Goal: Communication & Community: Answer question/provide support

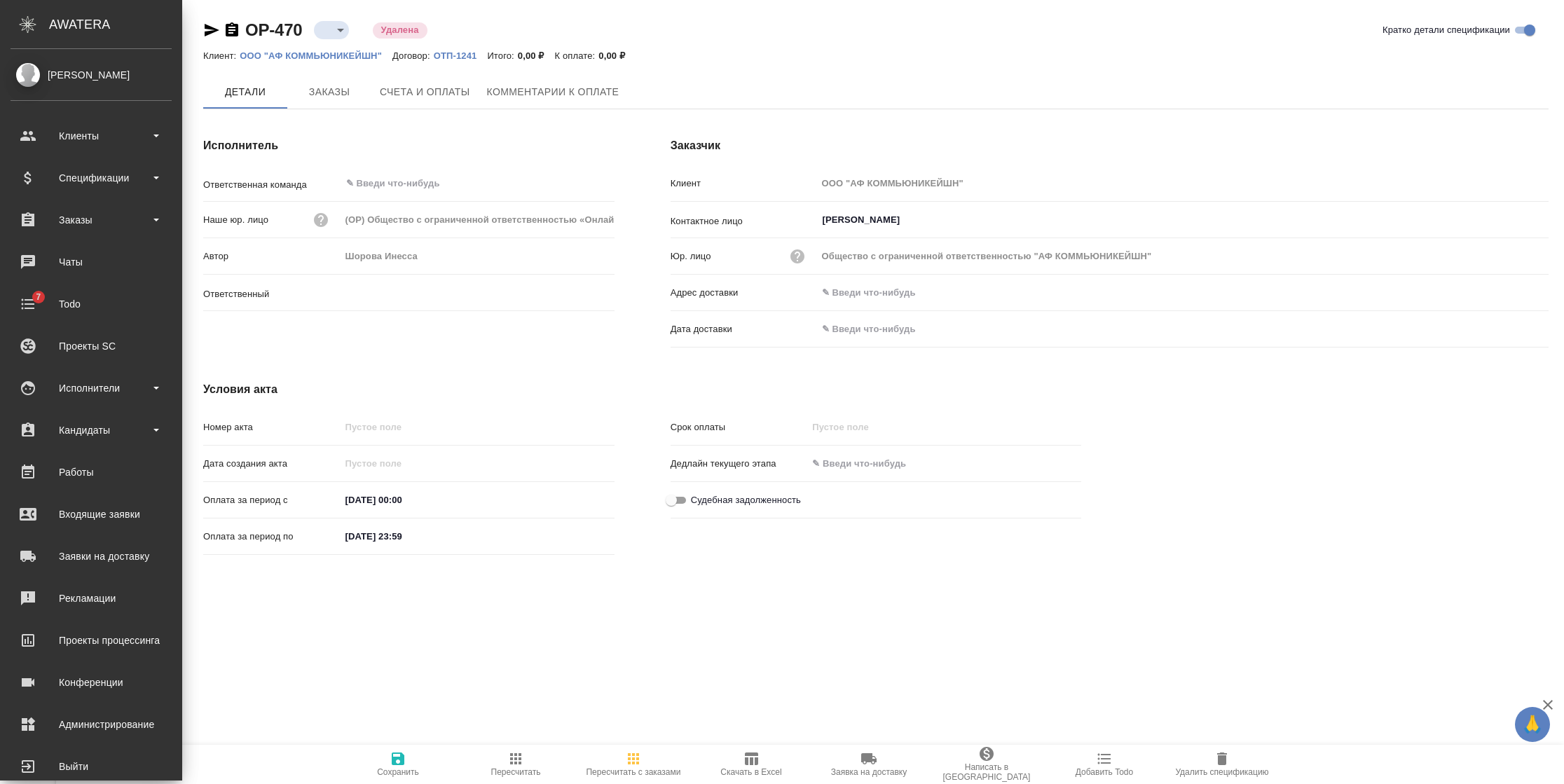
click at [16, 122] on div "Клиенты" at bounding box center [91, 135] width 175 height 35
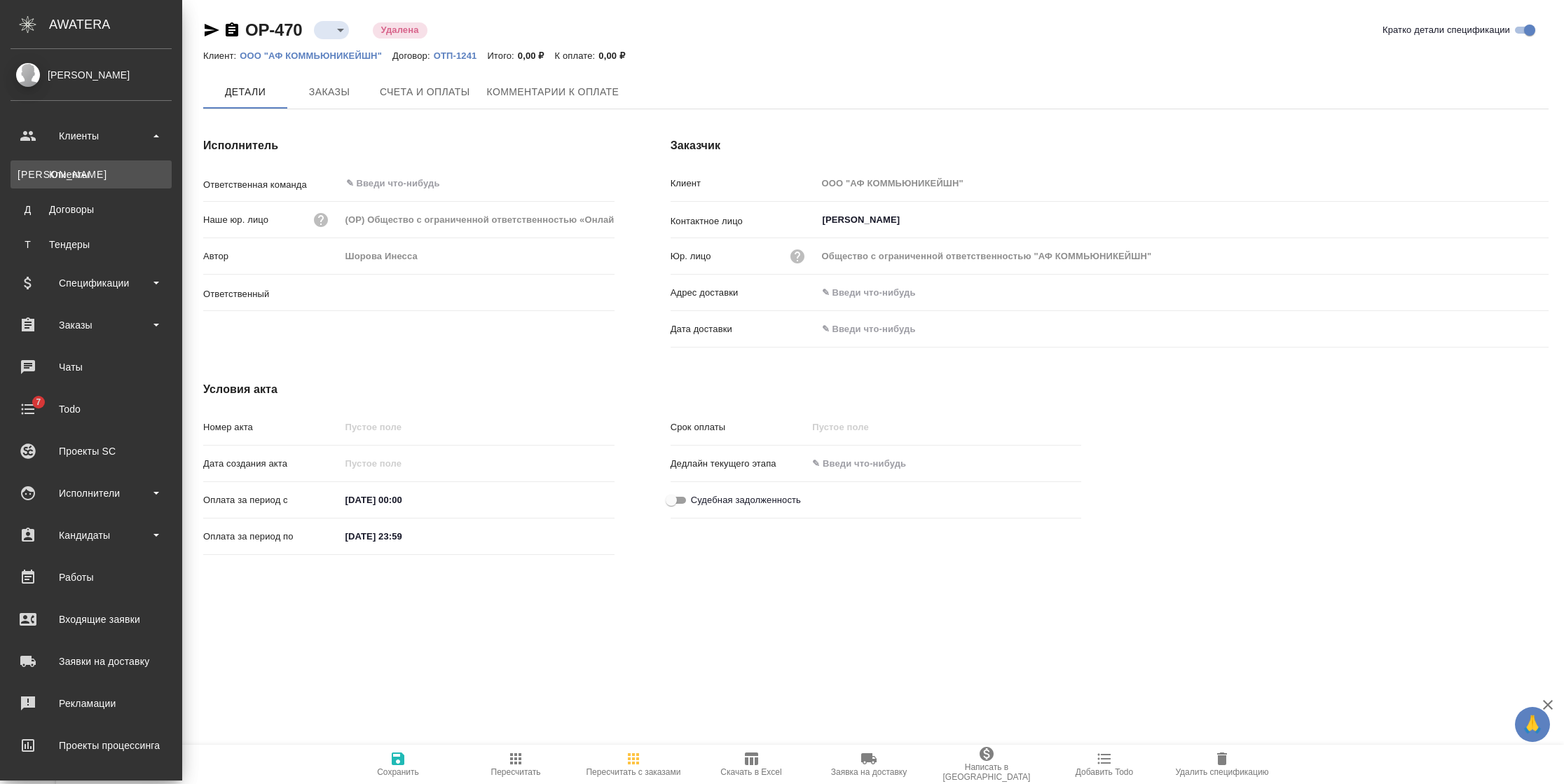
click at [92, 188] on link "К Клиенты" at bounding box center [91, 174] width 161 height 28
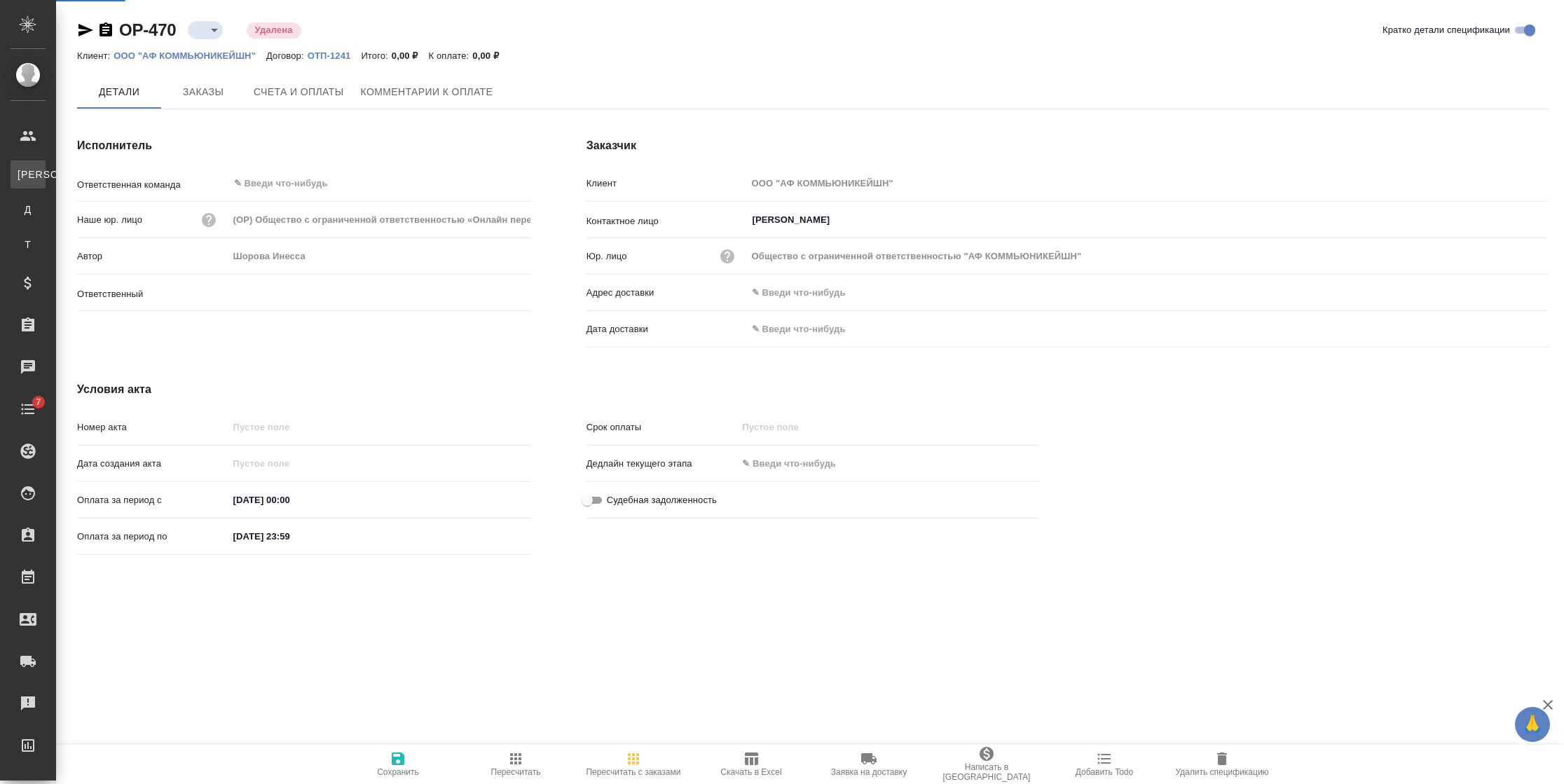
select select "RU"
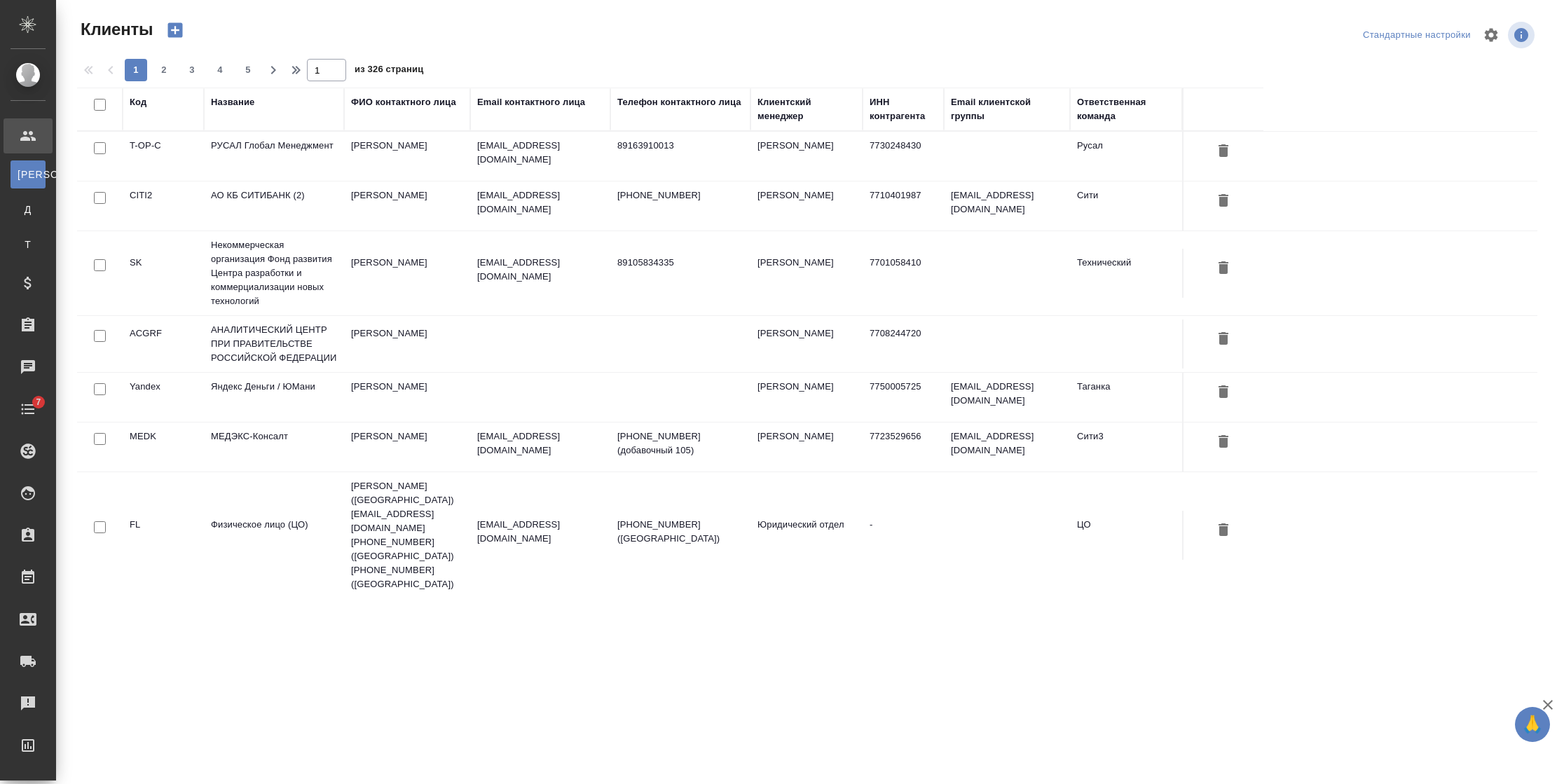
click at [237, 88] on th "Название" at bounding box center [274, 109] width 140 height 43
click at [238, 105] on div "Название" at bounding box center [232, 102] width 43 height 14
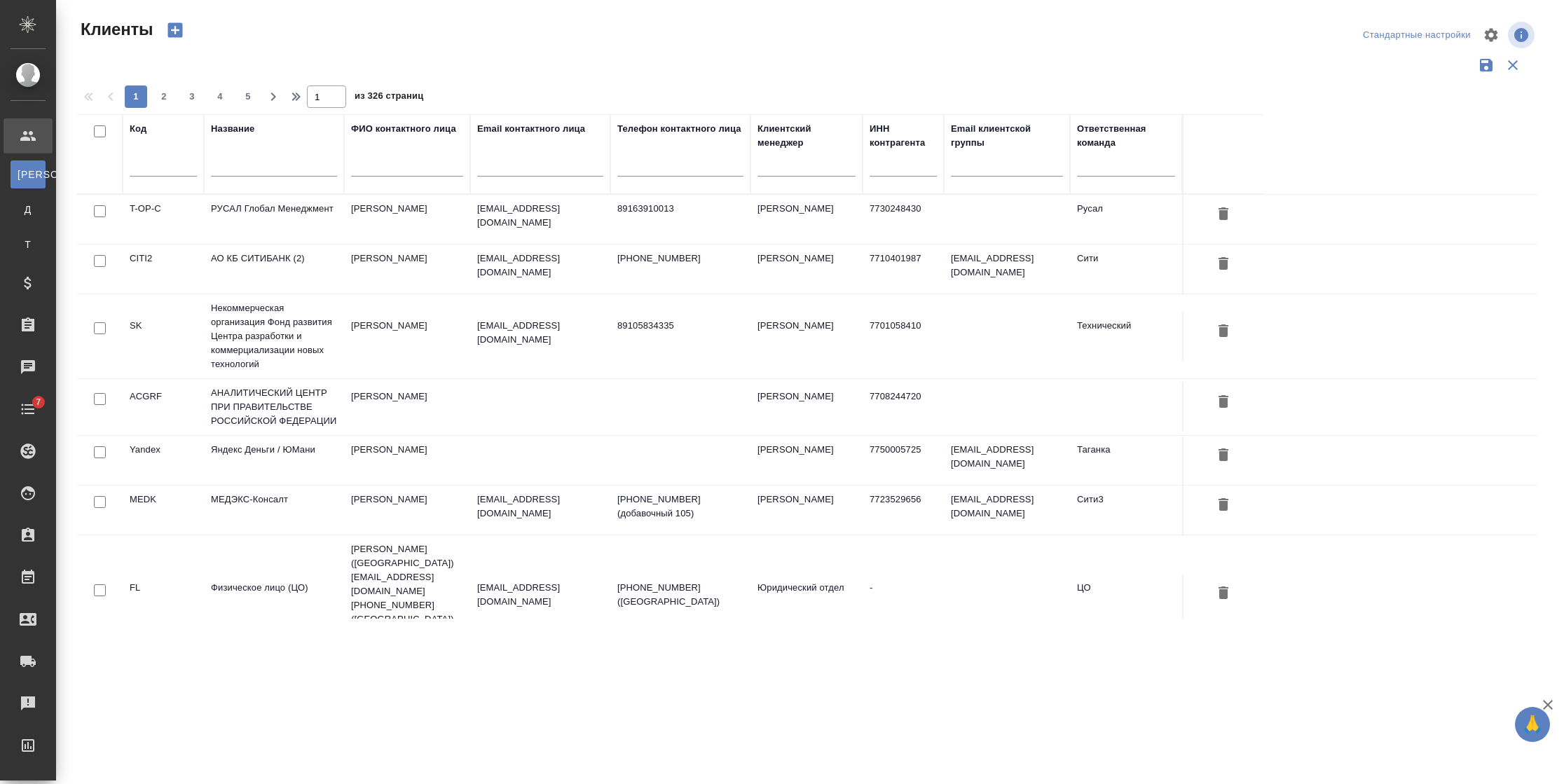
click at [251, 163] on input "text" at bounding box center [275, 167] width 126 height 17
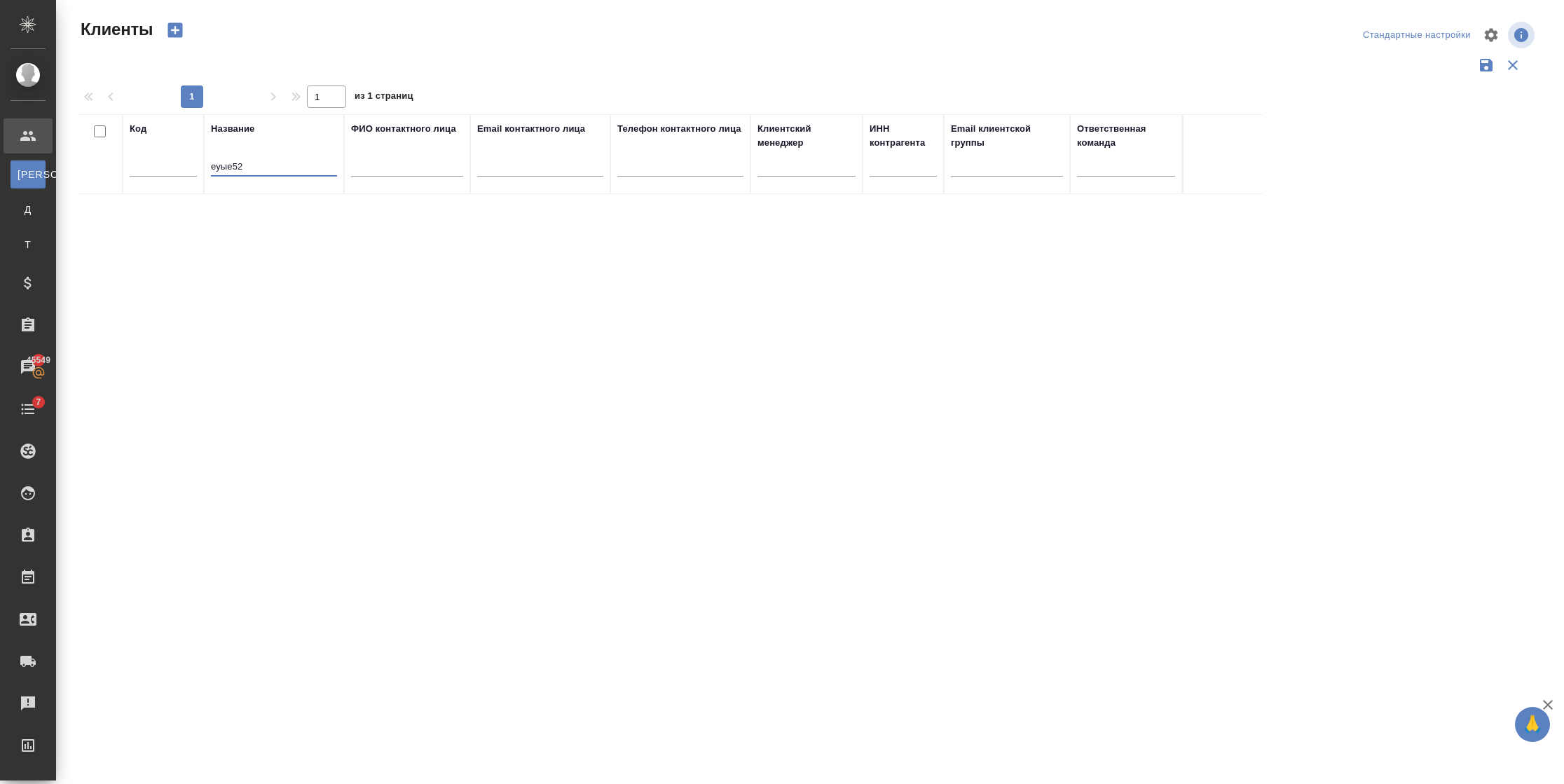
drag, startPoint x: 263, startPoint y: 167, endPoint x: 121, endPoint y: 163, distance: 142.1
click at [132, 168] on tr "Код Название еуые52 ФИО контактного лица Email контактного лица Телефон контакт…" at bounding box center [670, 154] width 1186 height 80
type input "test52"
click at [250, 211] on td "test52" at bounding box center [274, 220] width 140 height 49
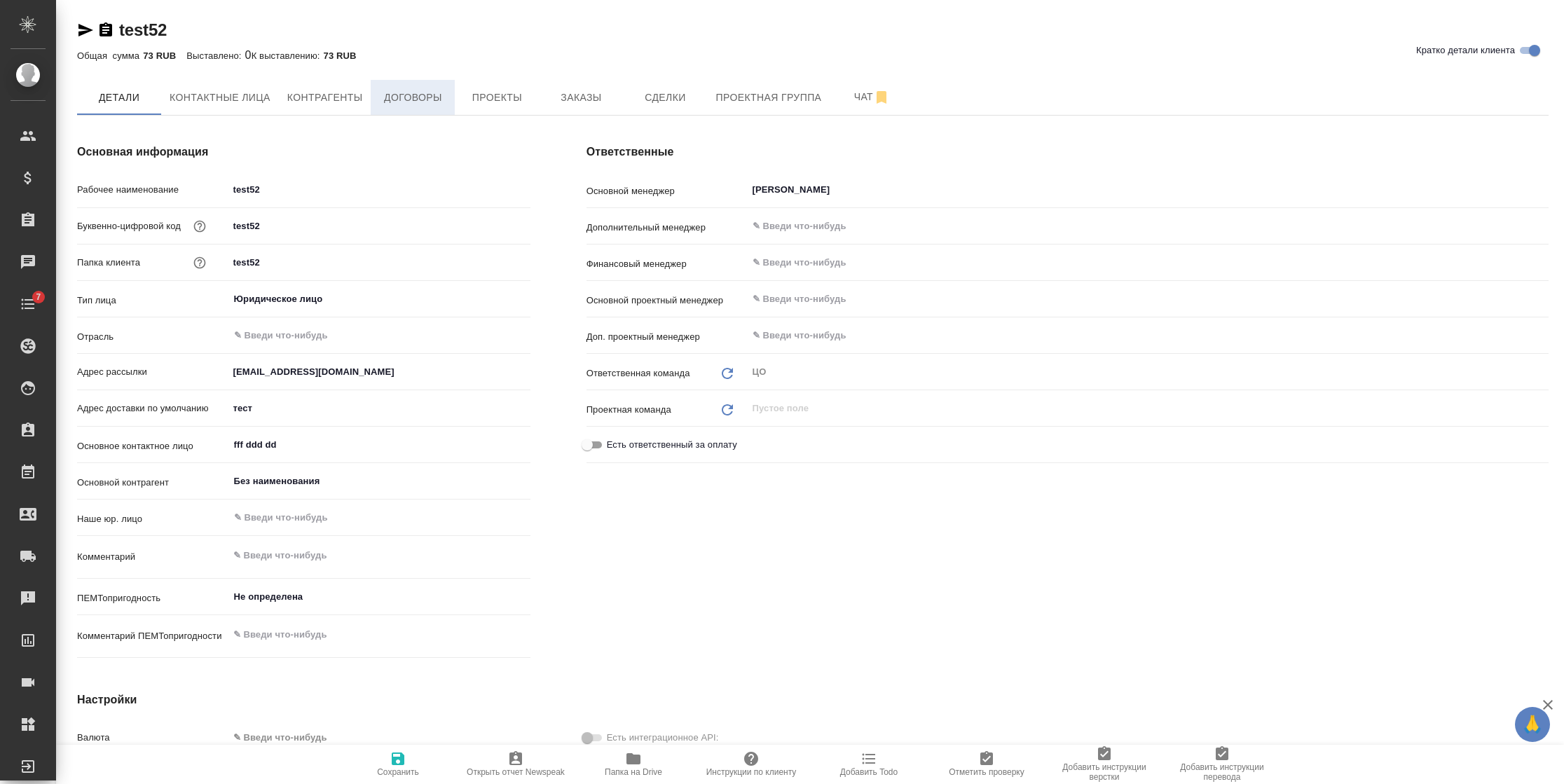
click at [396, 100] on span "Договоры" at bounding box center [413, 97] width 68 height 17
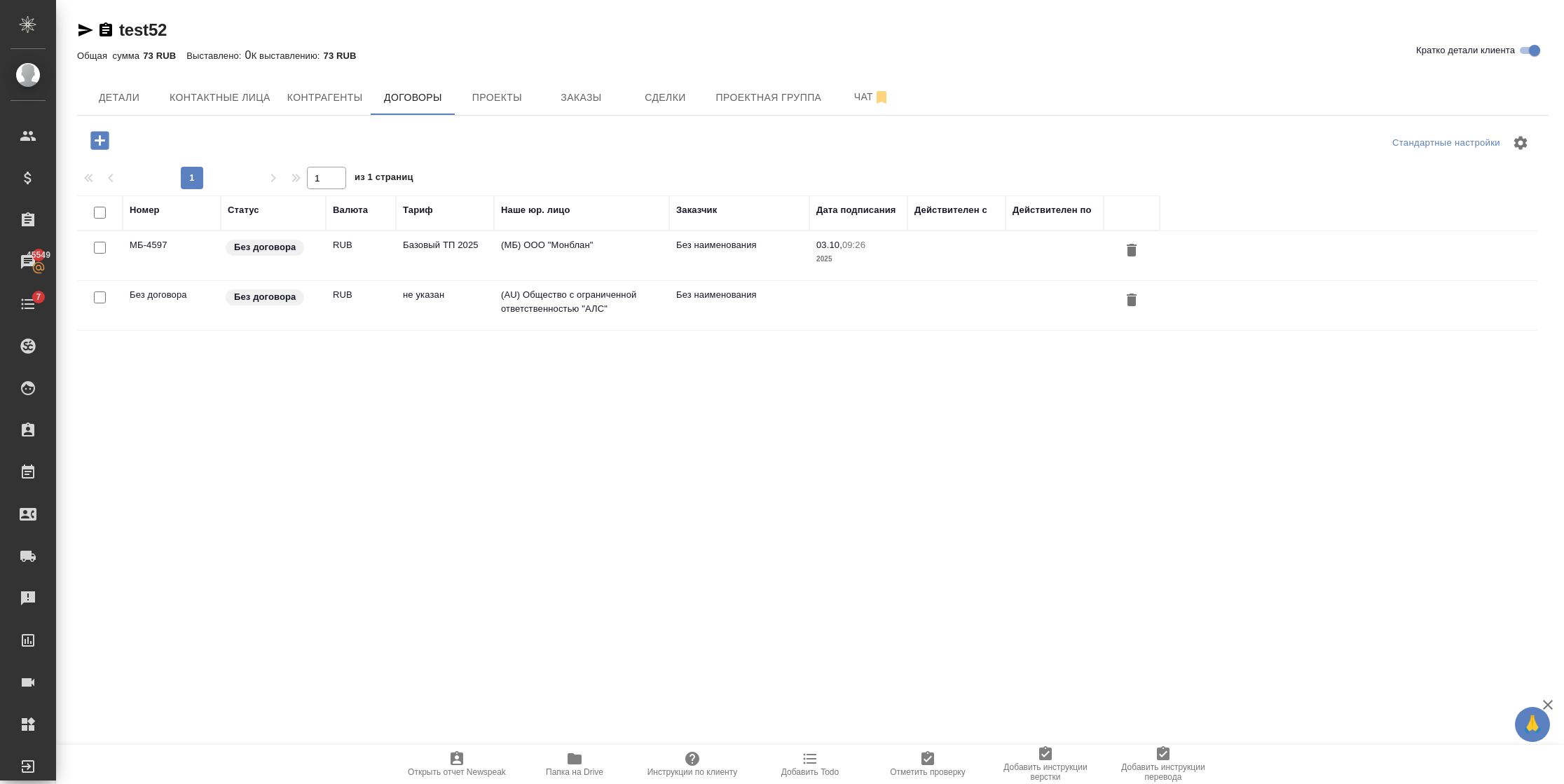
click at [413, 256] on td "Базовый ТП 2025" at bounding box center [445, 256] width 98 height 49
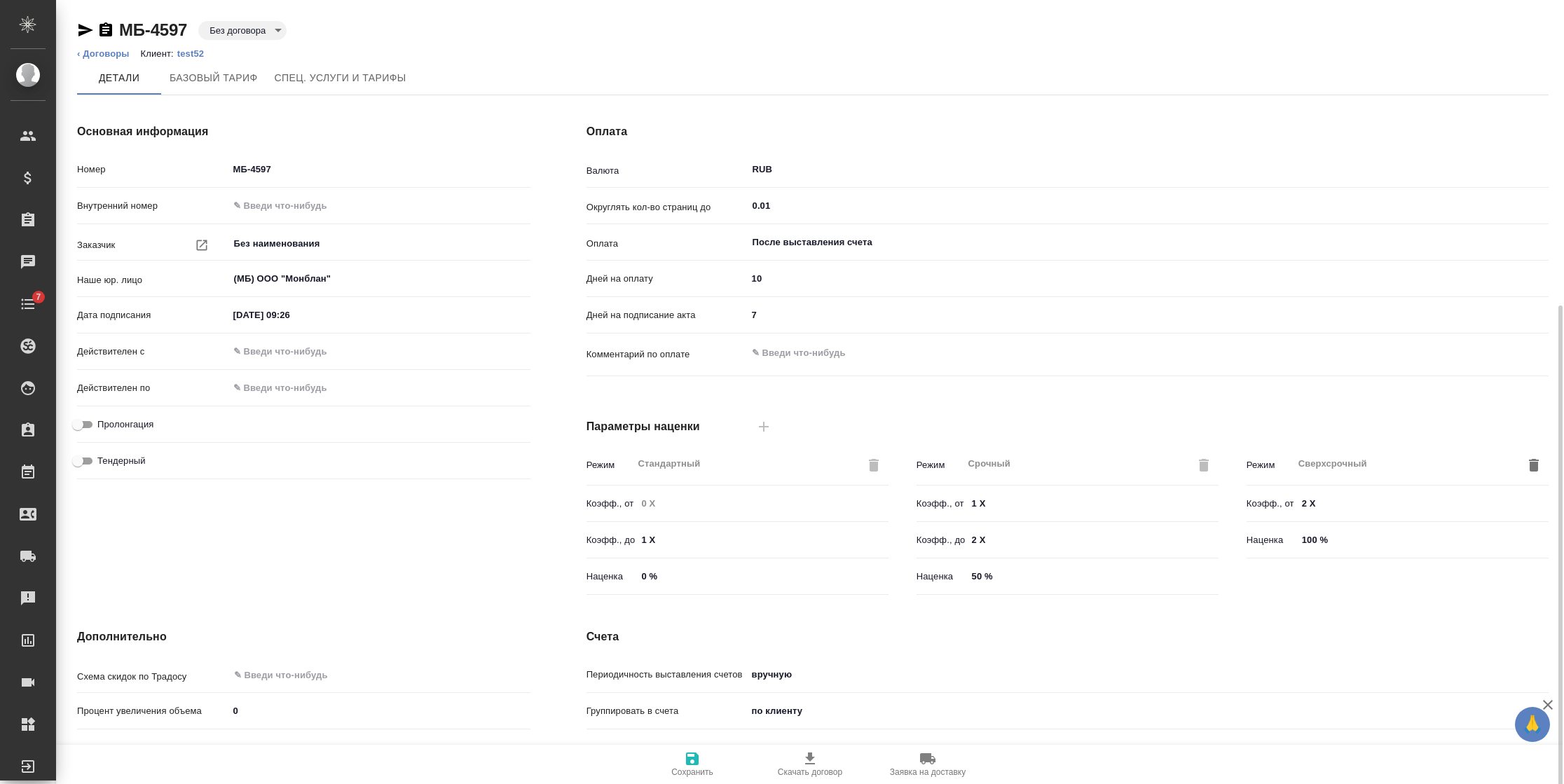
type input "Базовый ТП 2025"
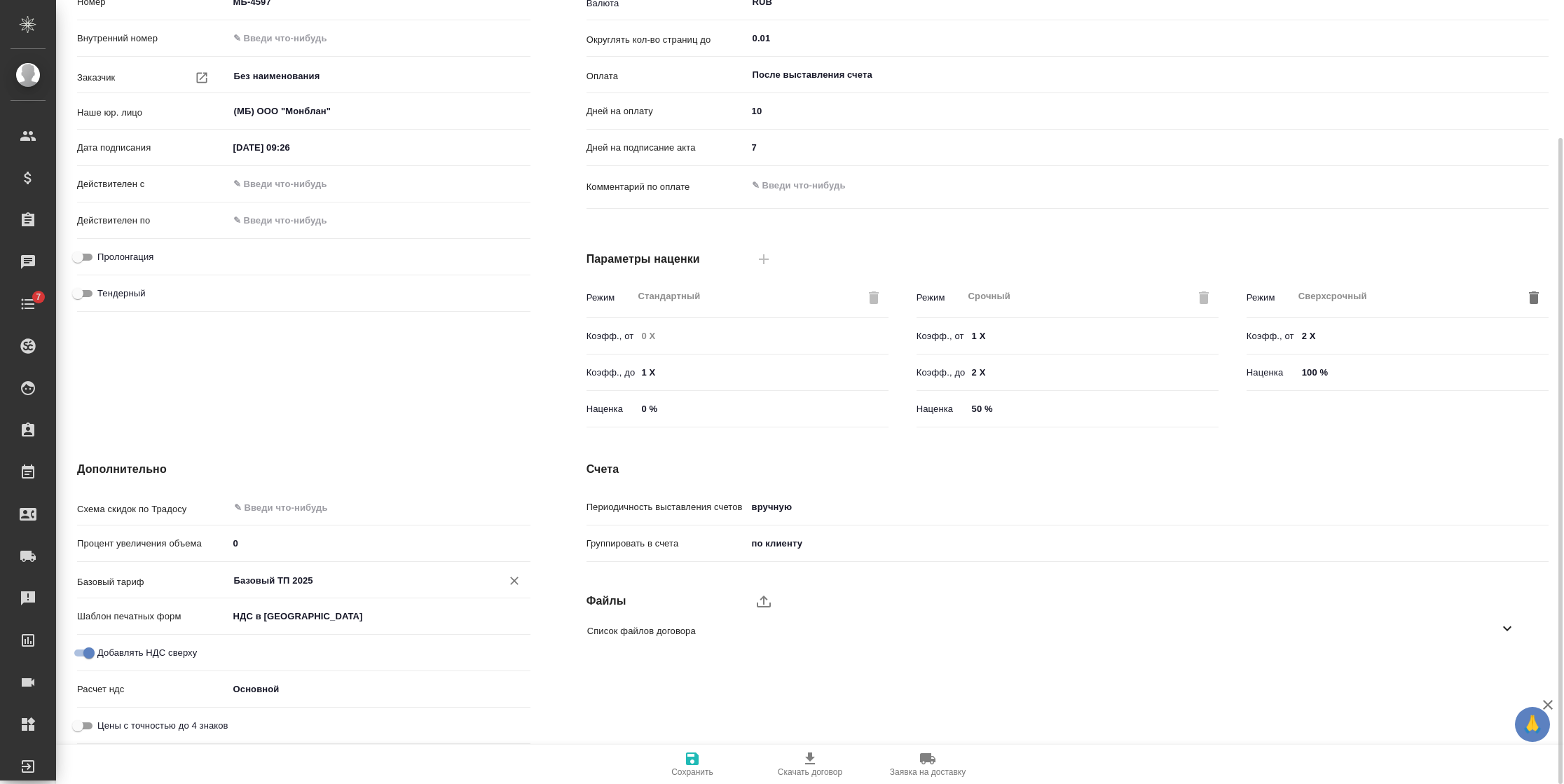
click at [346, 580] on input "Базовый ТП 2025" at bounding box center [356, 580] width 247 height 16
type input ","
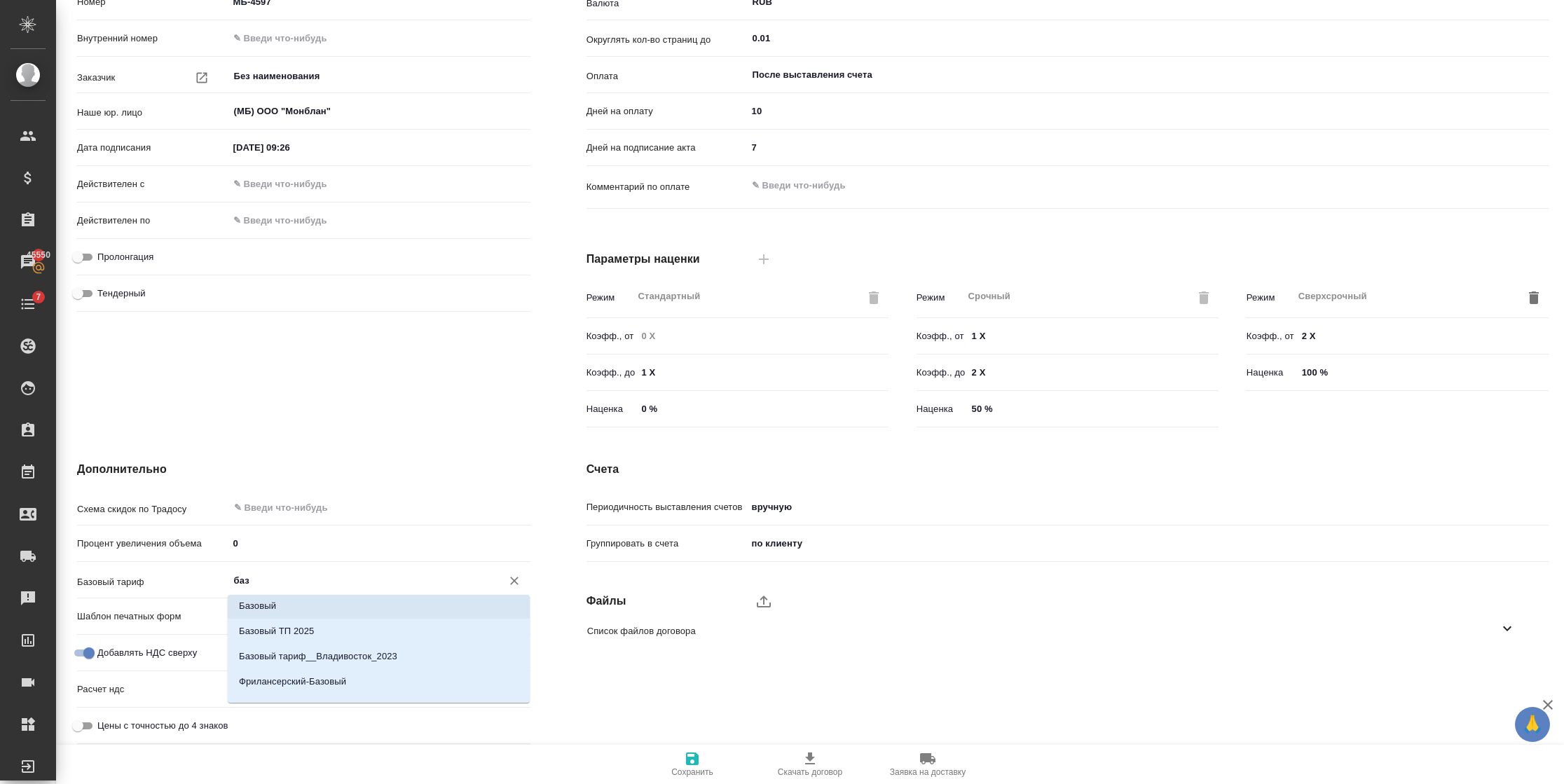
scroll to position [0, 0]
drag, startPoint x: 284, startPoint y: 579, endPoint x: 107, endPoint y: 579, distance: 177.0
click at [107, 579] on div "Базовый тариф баз ​" at bounding box center [303, 579] width 453 height 25
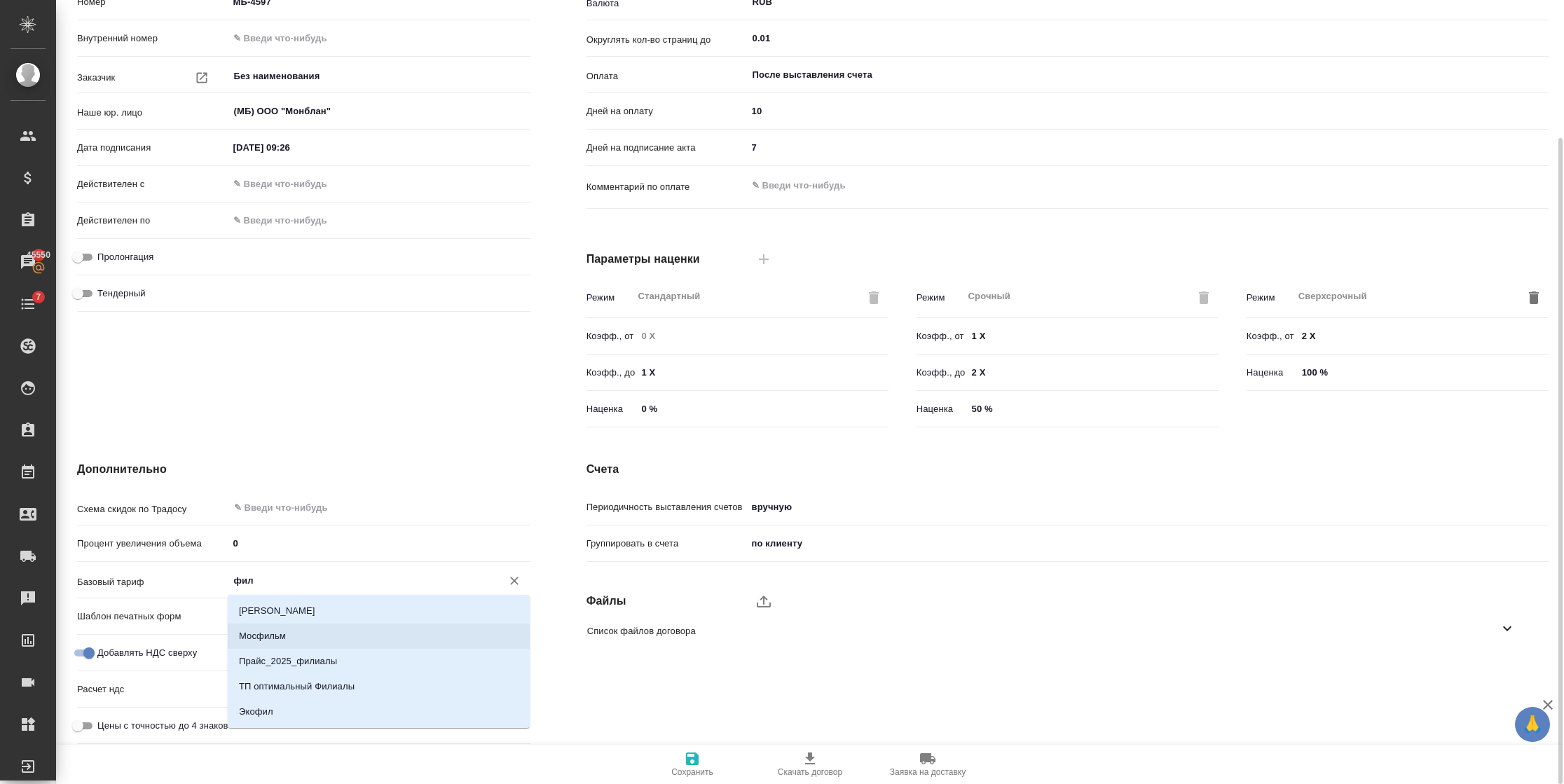
type input "фил"
click at [146, 598] on div "Базовый тариф фил ​" at bounding box center [303, 585] width 453 height 37
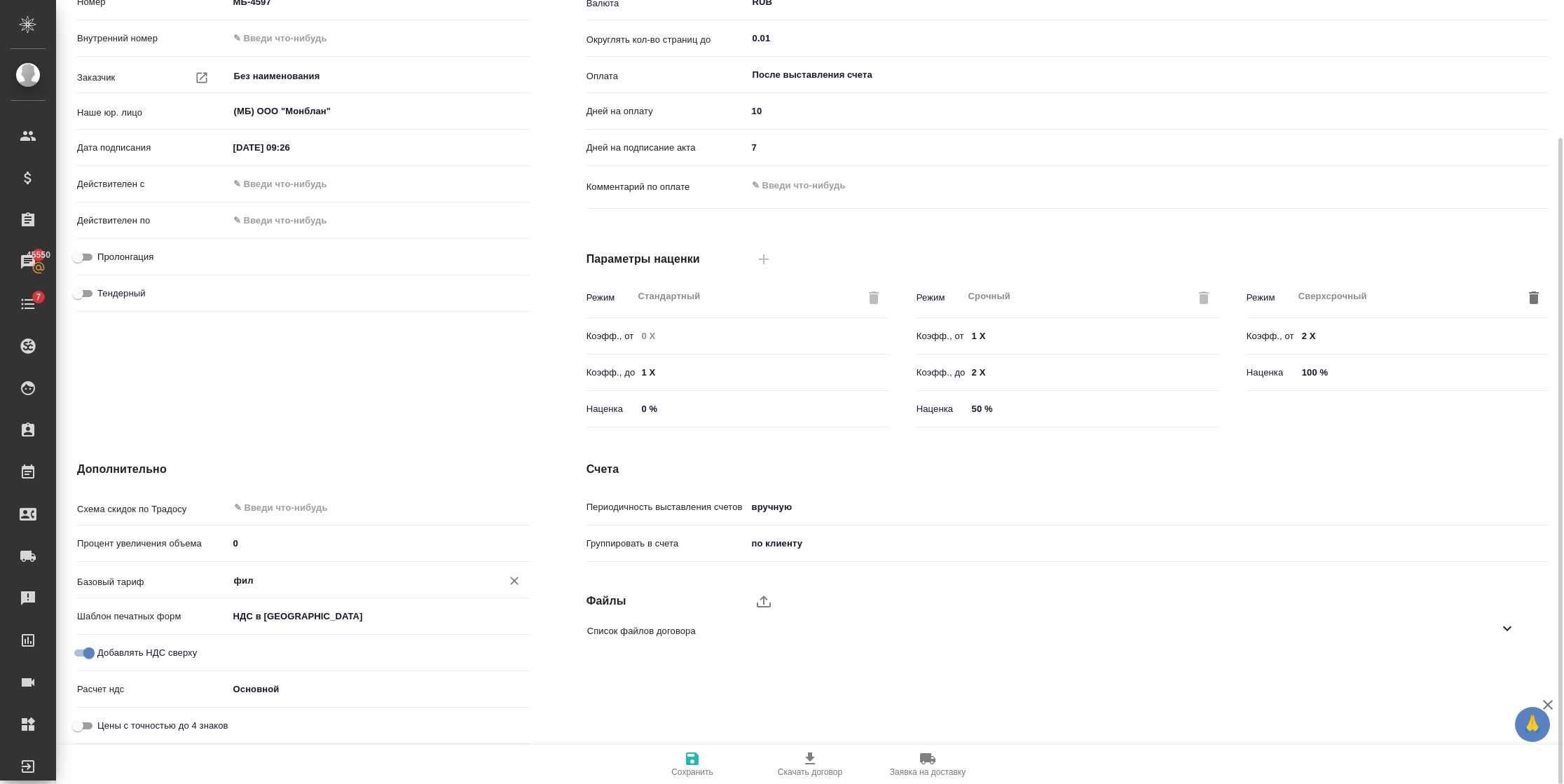
click at [357, 585] on input "фил" at bounding box center [356, 580] width 247 height 16
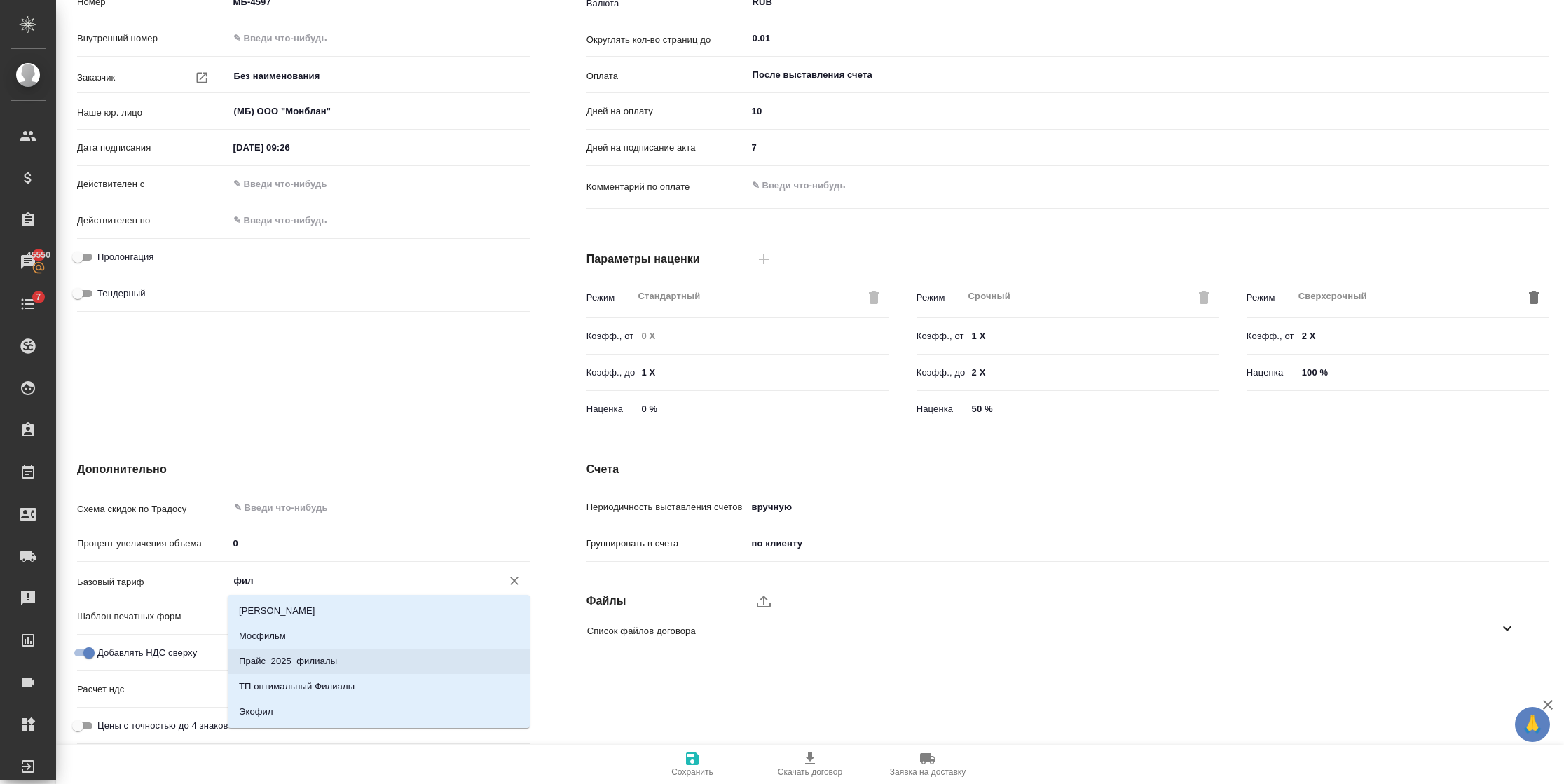
scroll to position [23, 0]
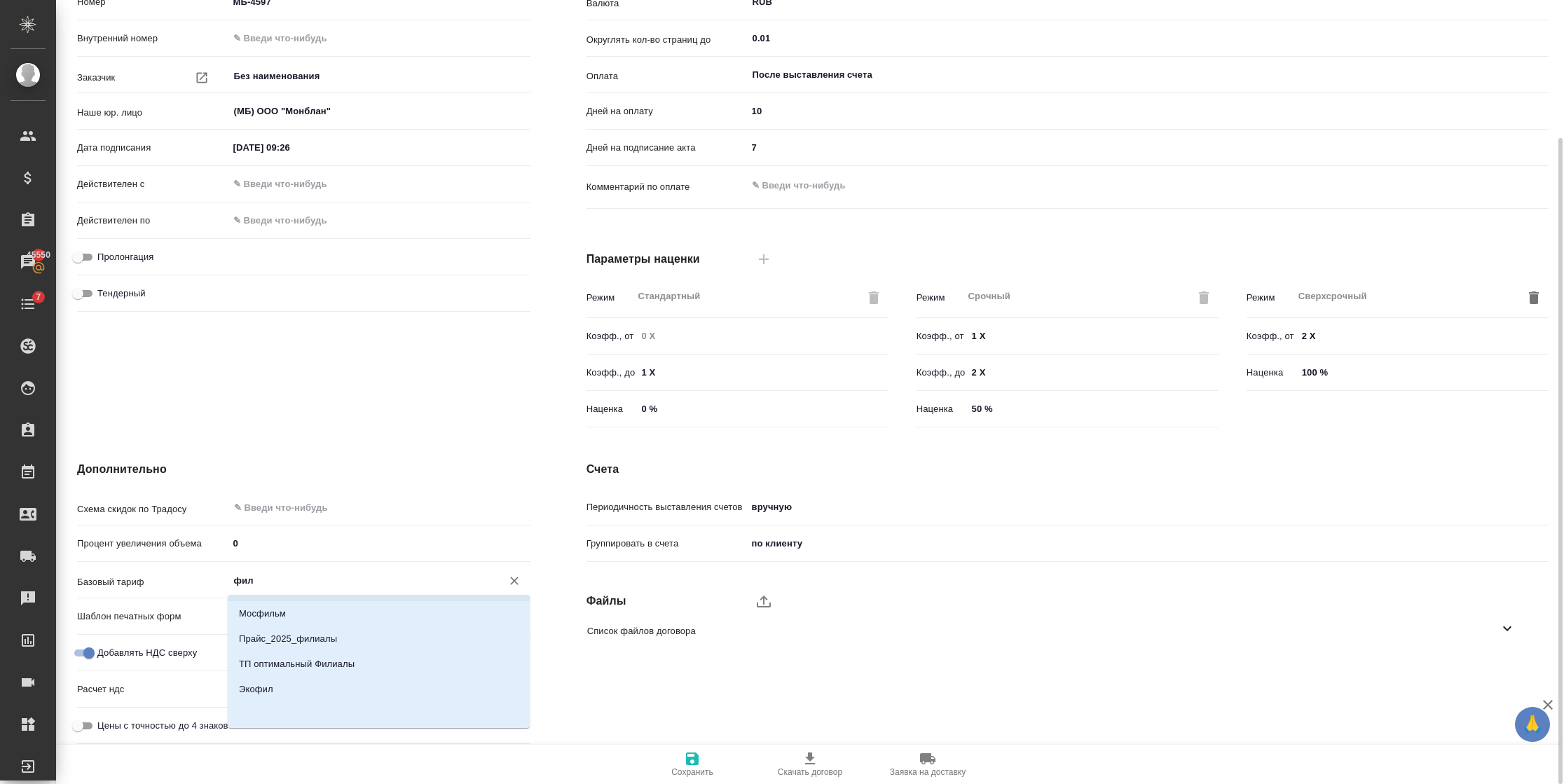
click at [520, 576] on icon "Очистить" at bounding box center [513, 580] width 14 height 14
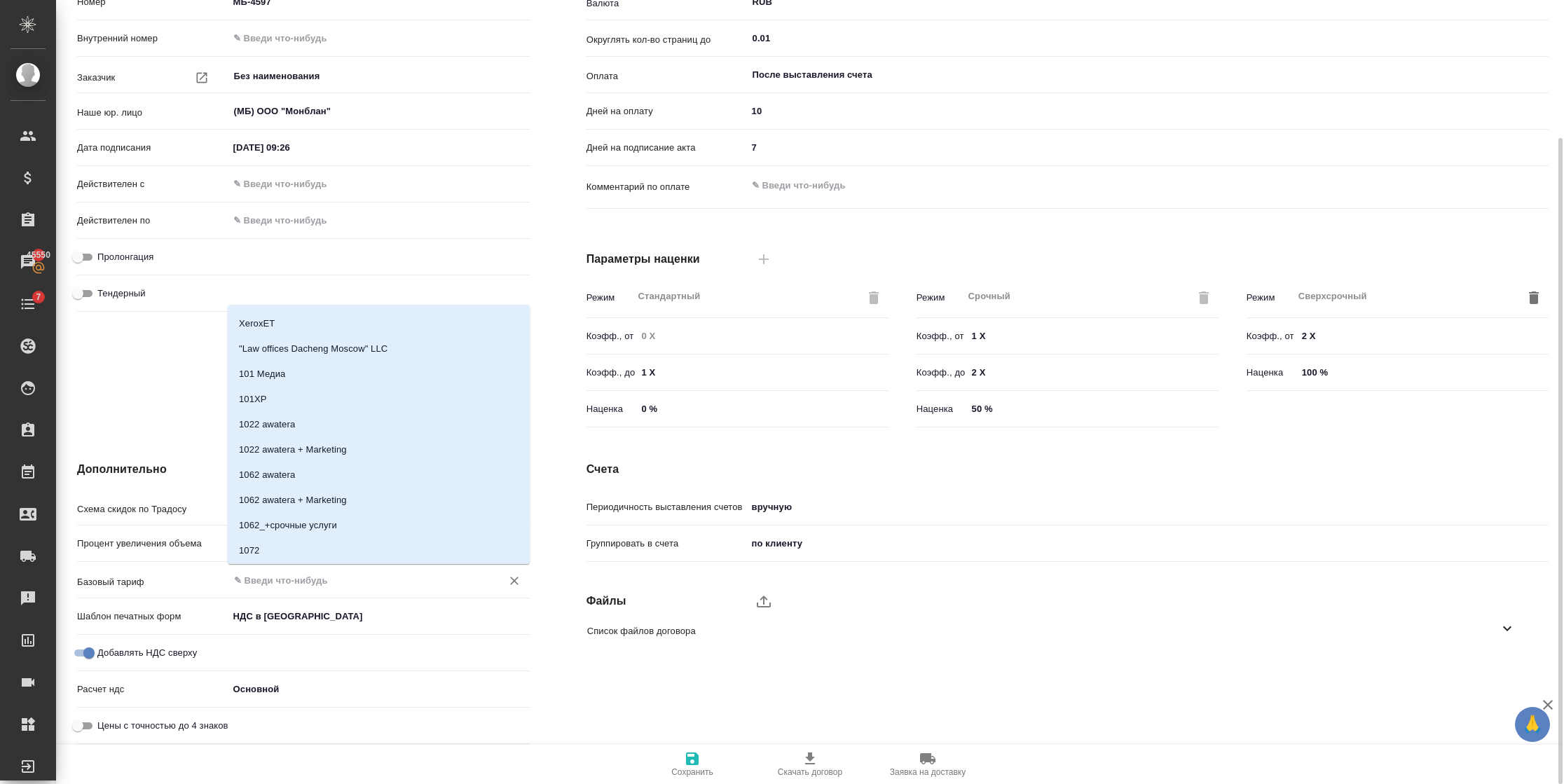
scroll to position [0, 0]
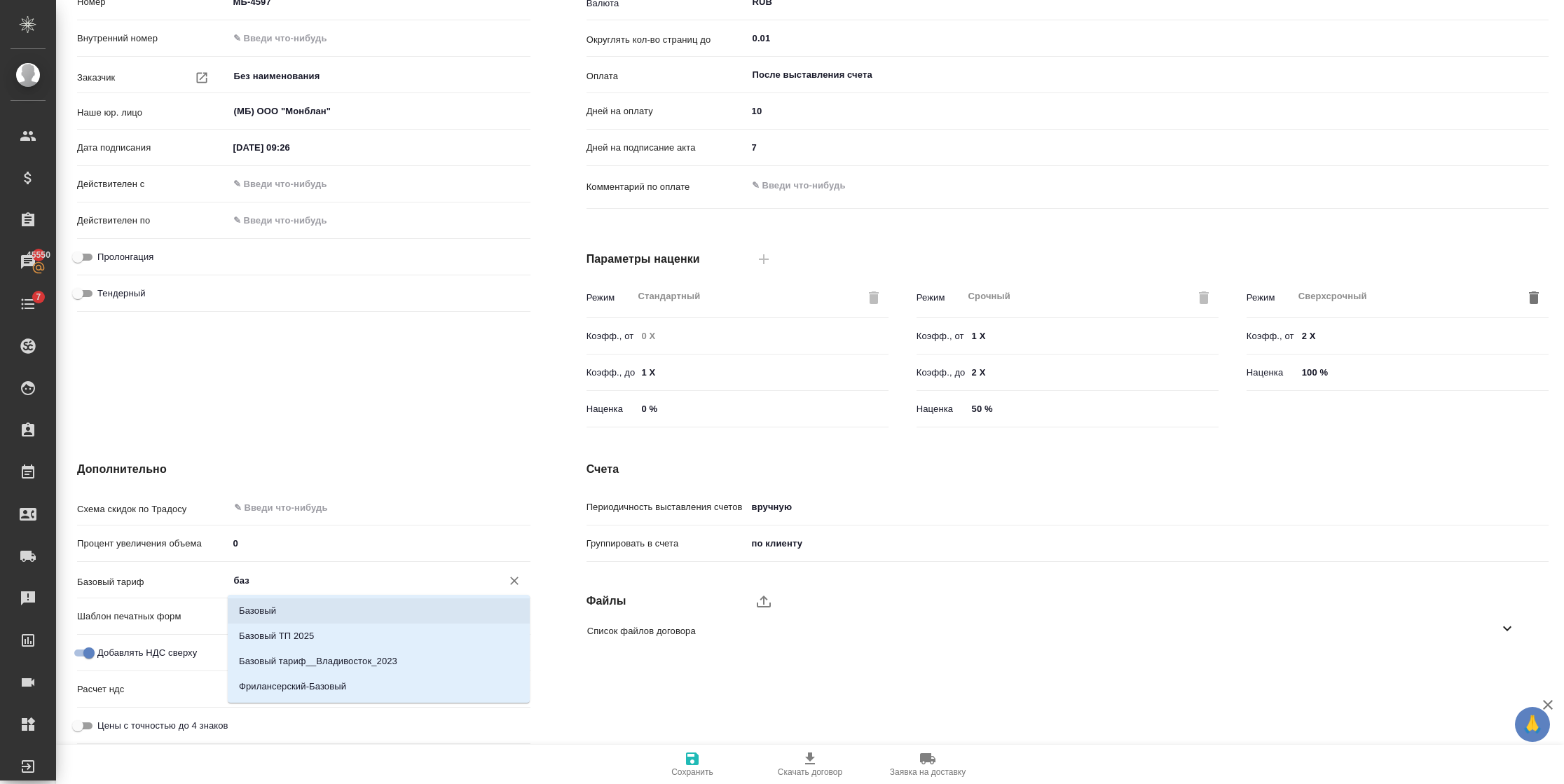
click at [342, 608] on li "Базовый" at bounding box center [379, 611] width 302 height 26
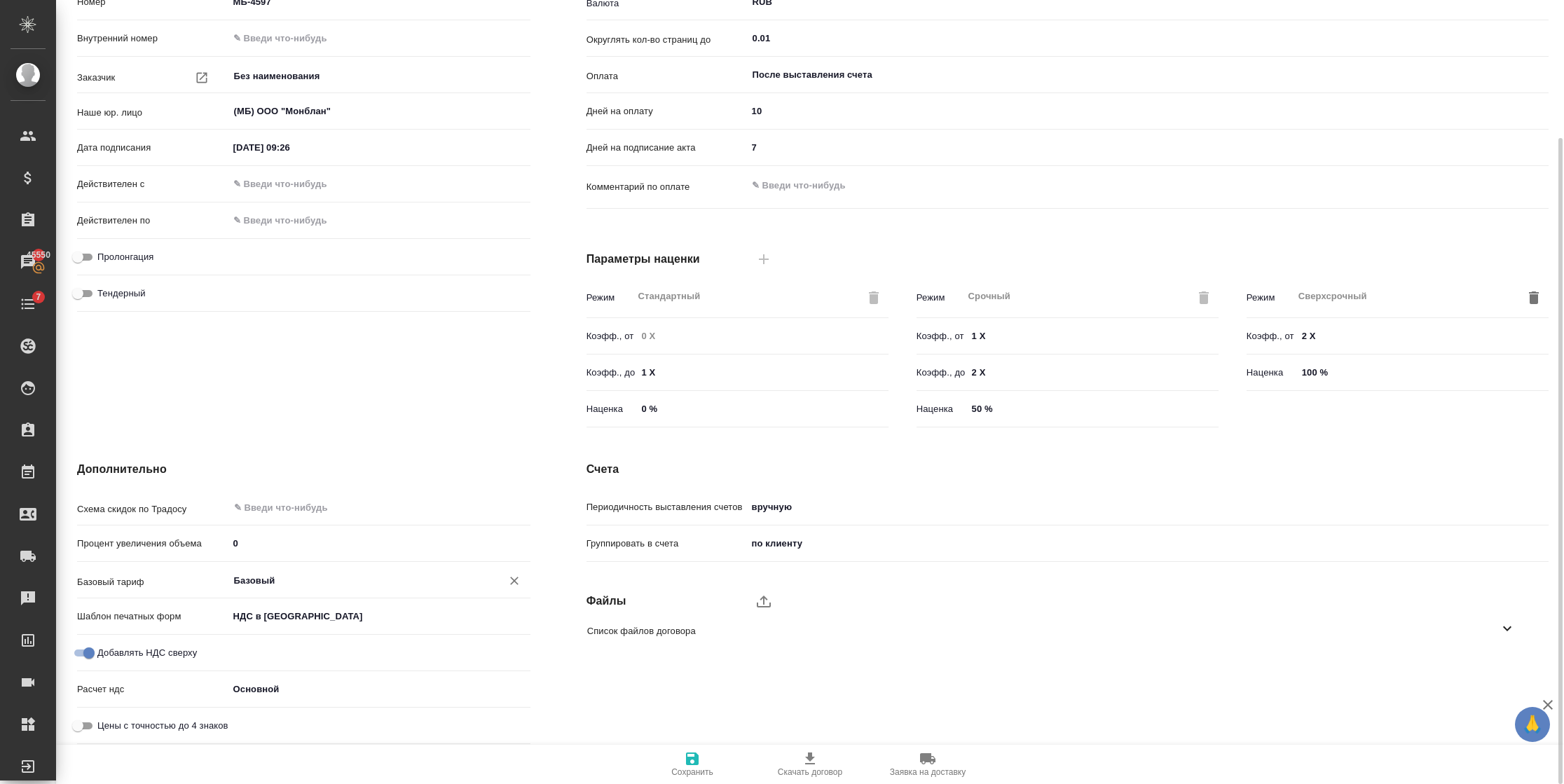
type input "Базовый"
click at [678, 760] on span "Сохранить" at bounding box center [692, 763] width 101 height 27
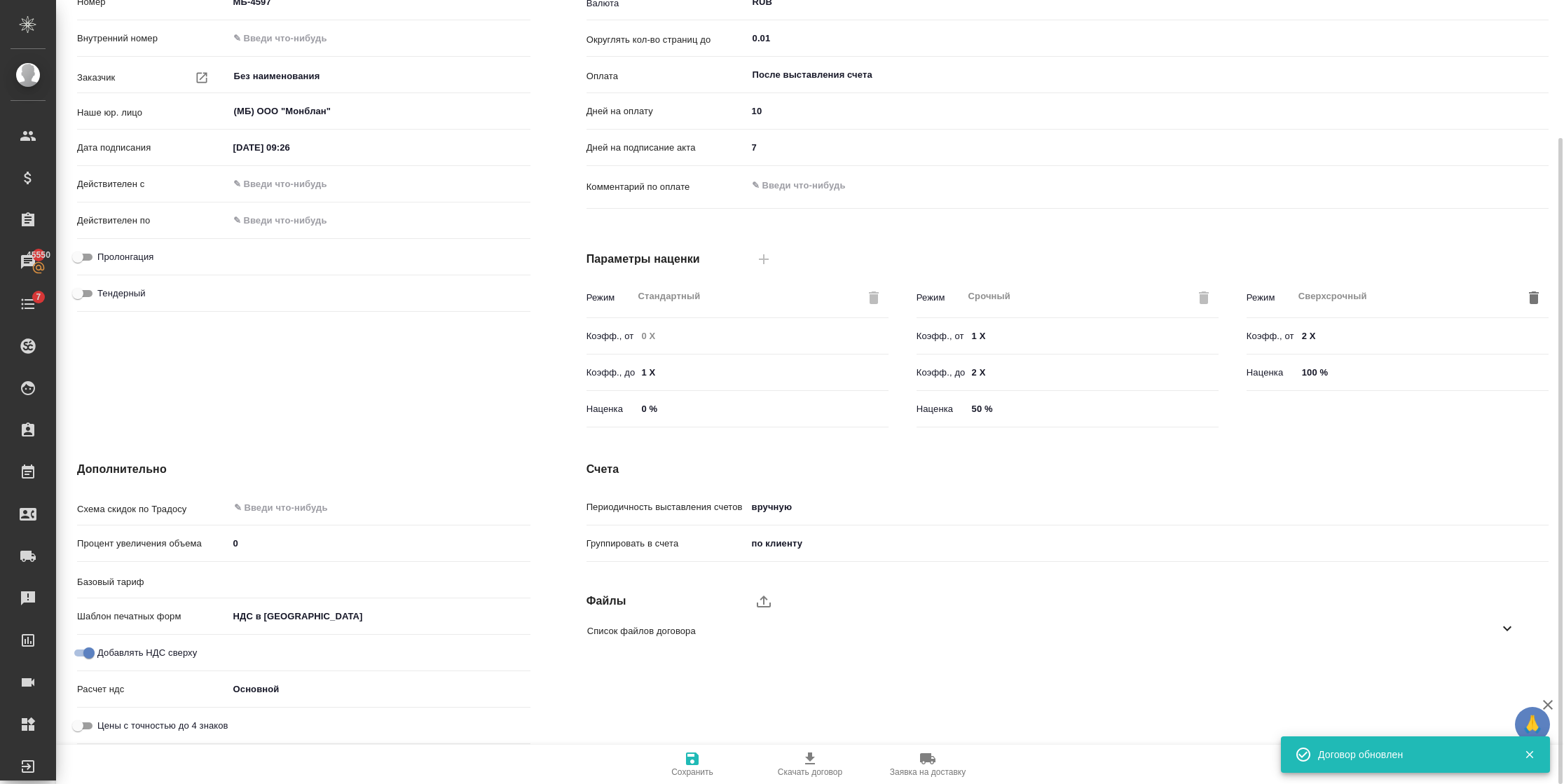
type input "Базовый"
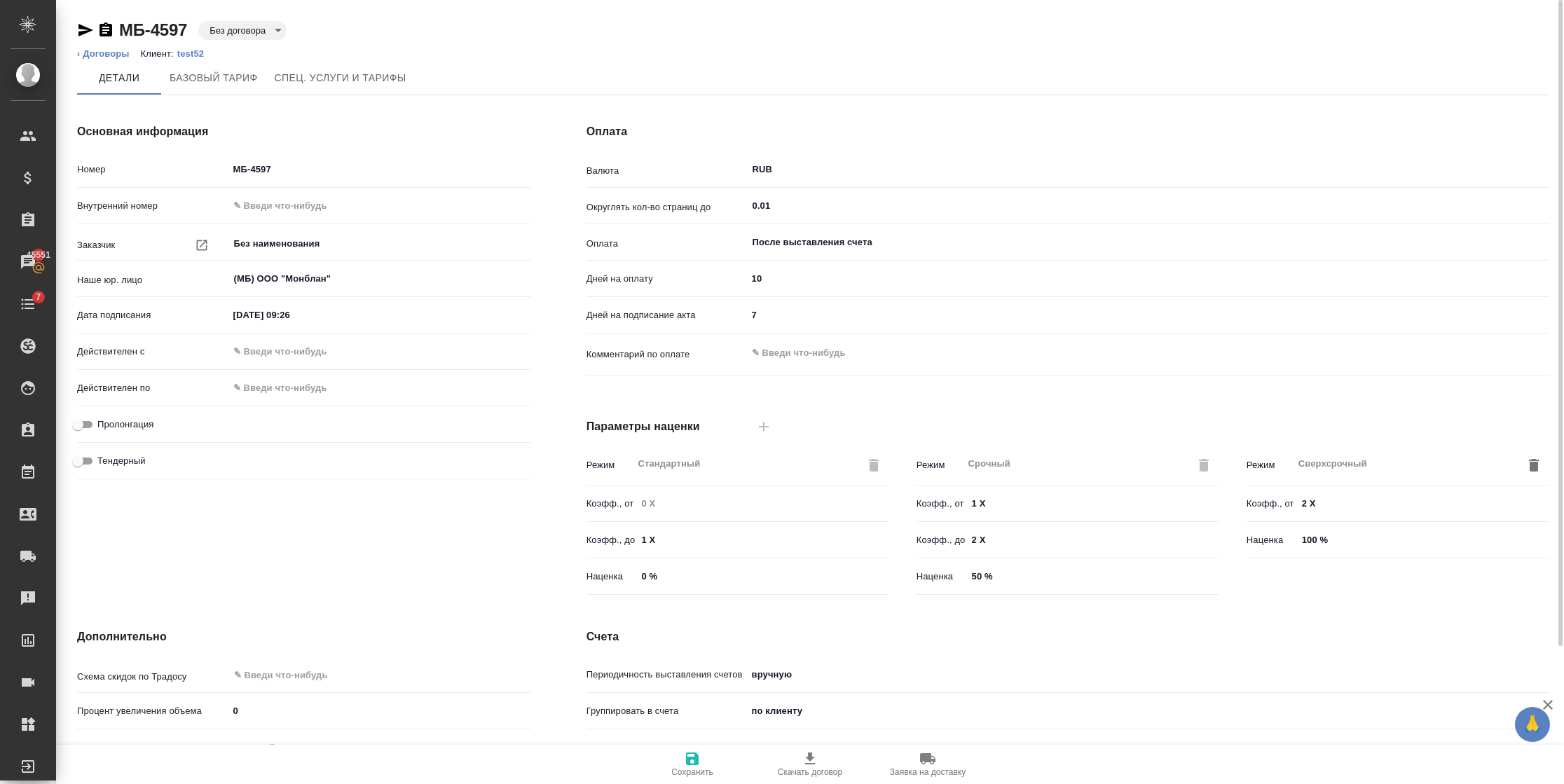
scroll to position [167, 0]
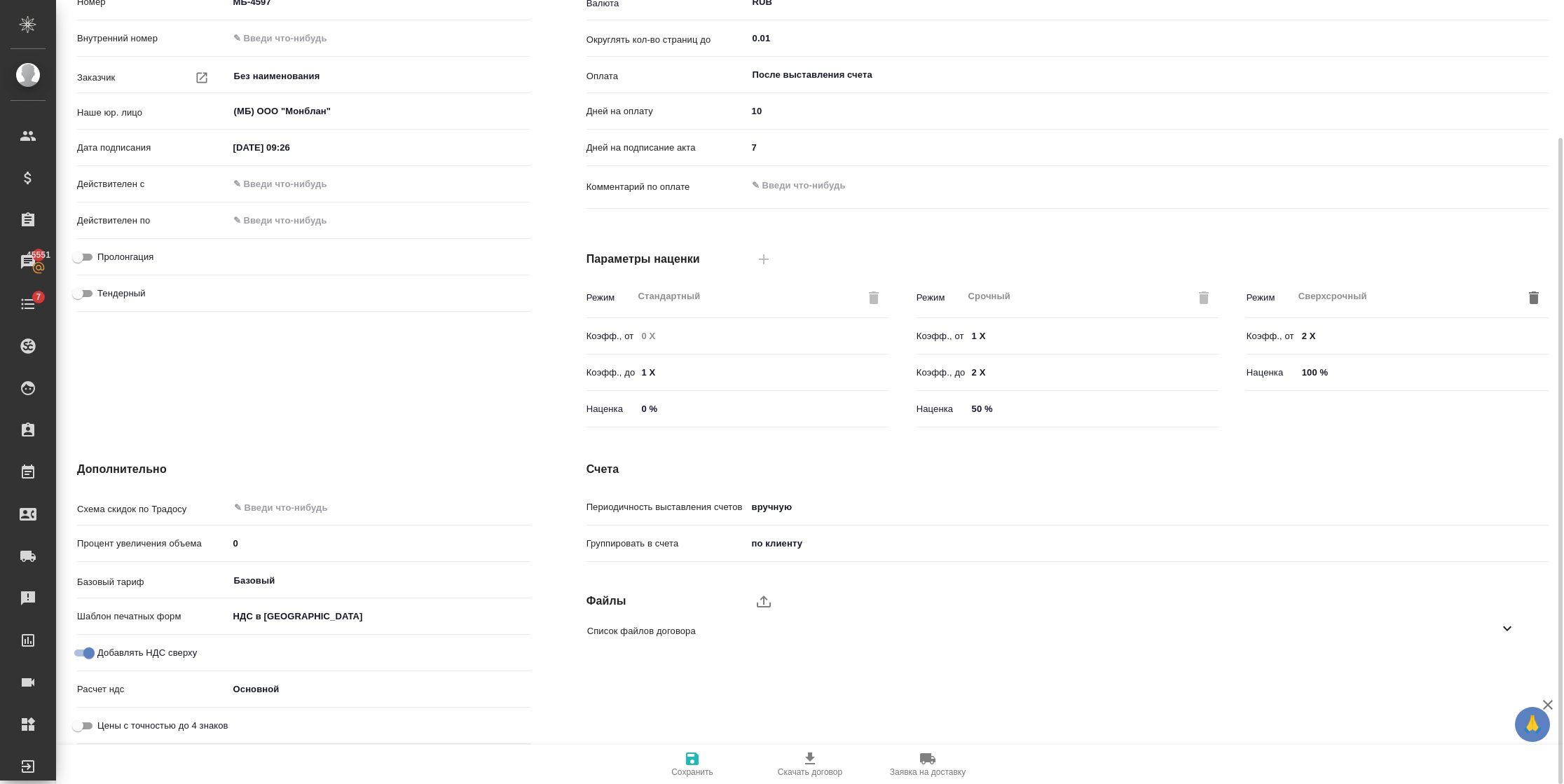
click at [85, 648] on input "Добавлять НДС сверху" at bounding box center [89, 653] width 50 height 16
checkbox input "false"
type textarea "x"
click at [678, 758] on span "Сохранить" at bounding box center [692, 763] width 101 height 27
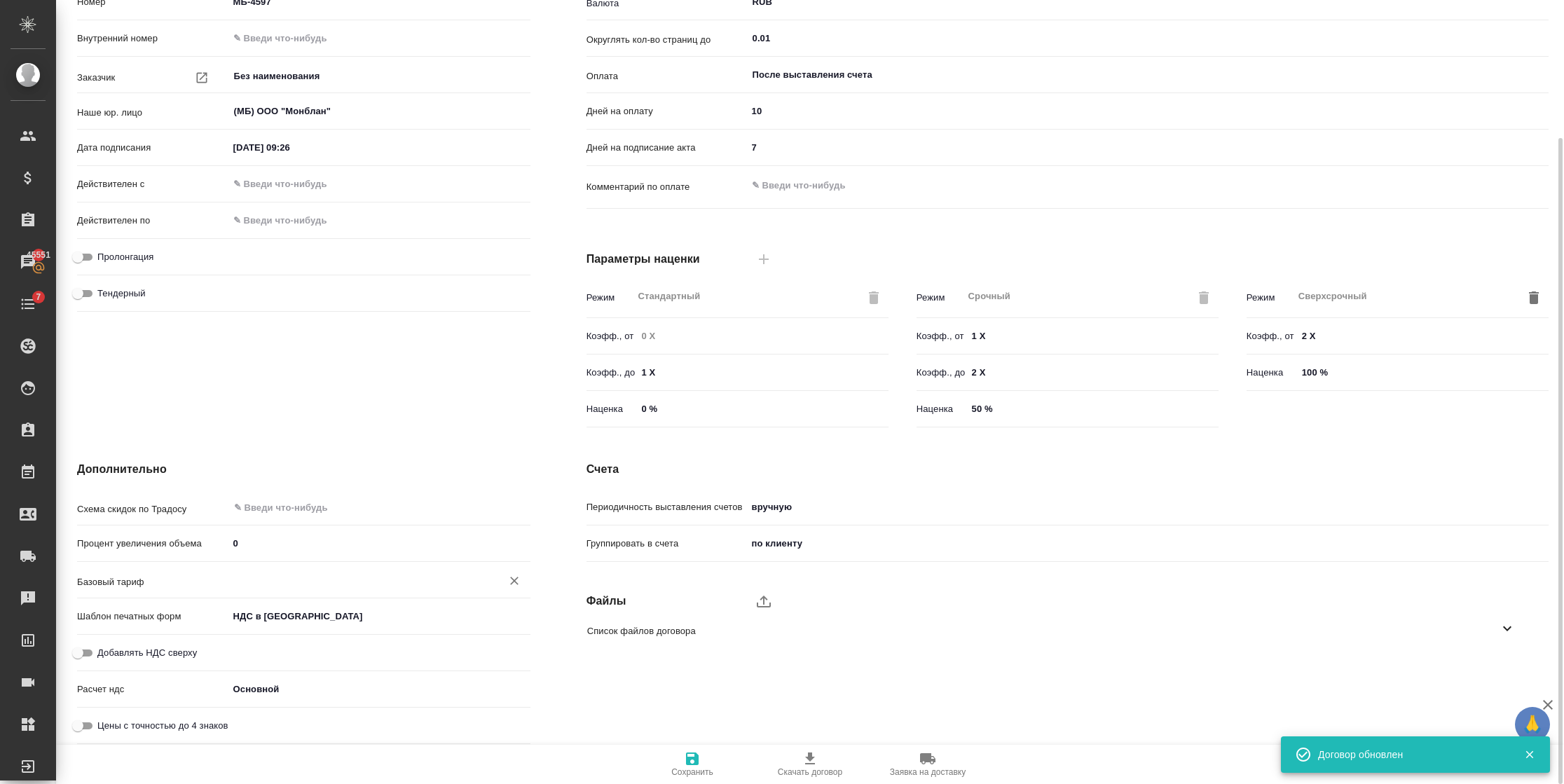
click at [260, 572] on input "text" at bounding box center [356, 580] width 247 height 16
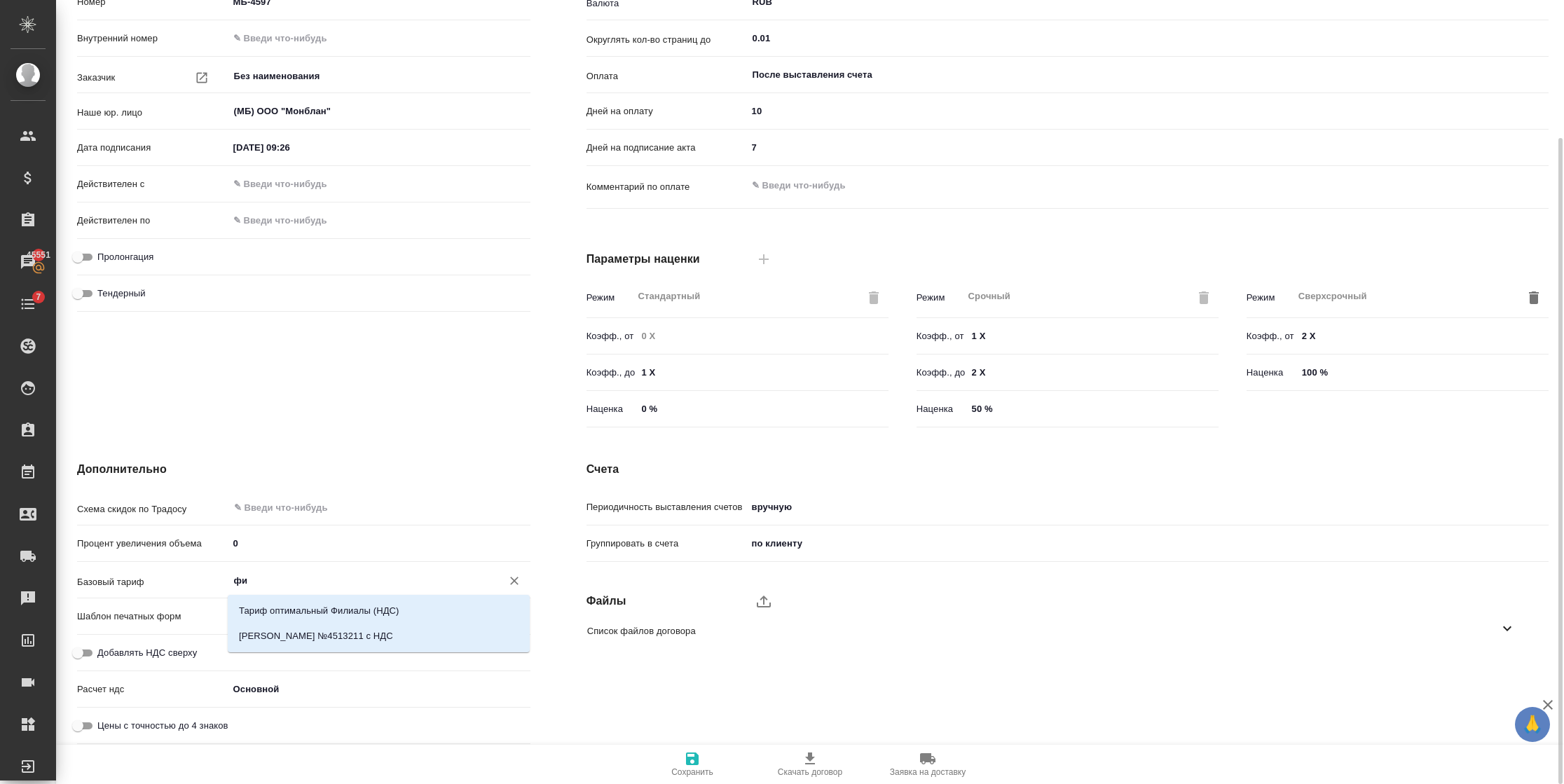
type input "ф"
type textarea "x"
type input "б"
type textarea "x"
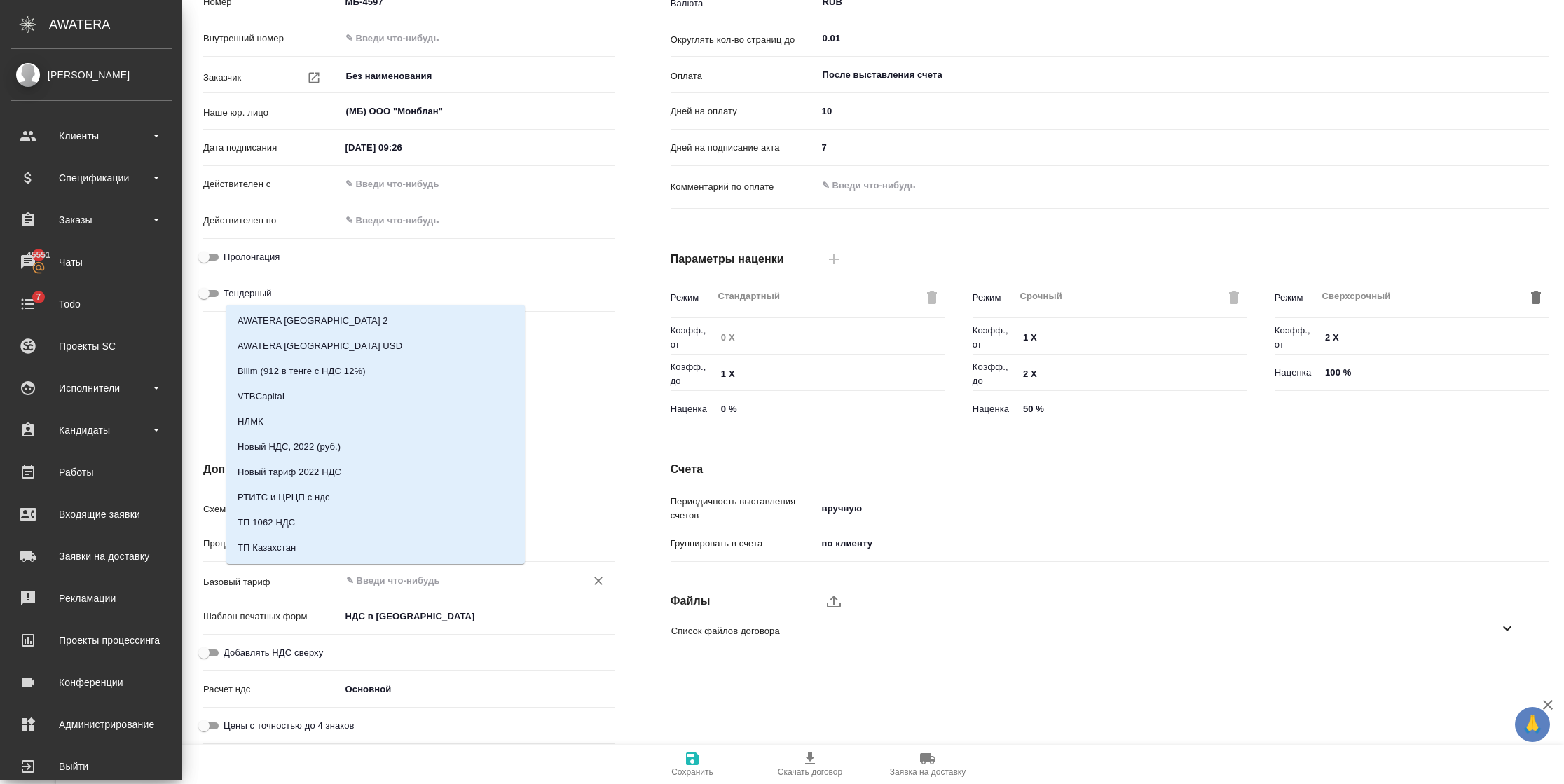
type textarea "x"
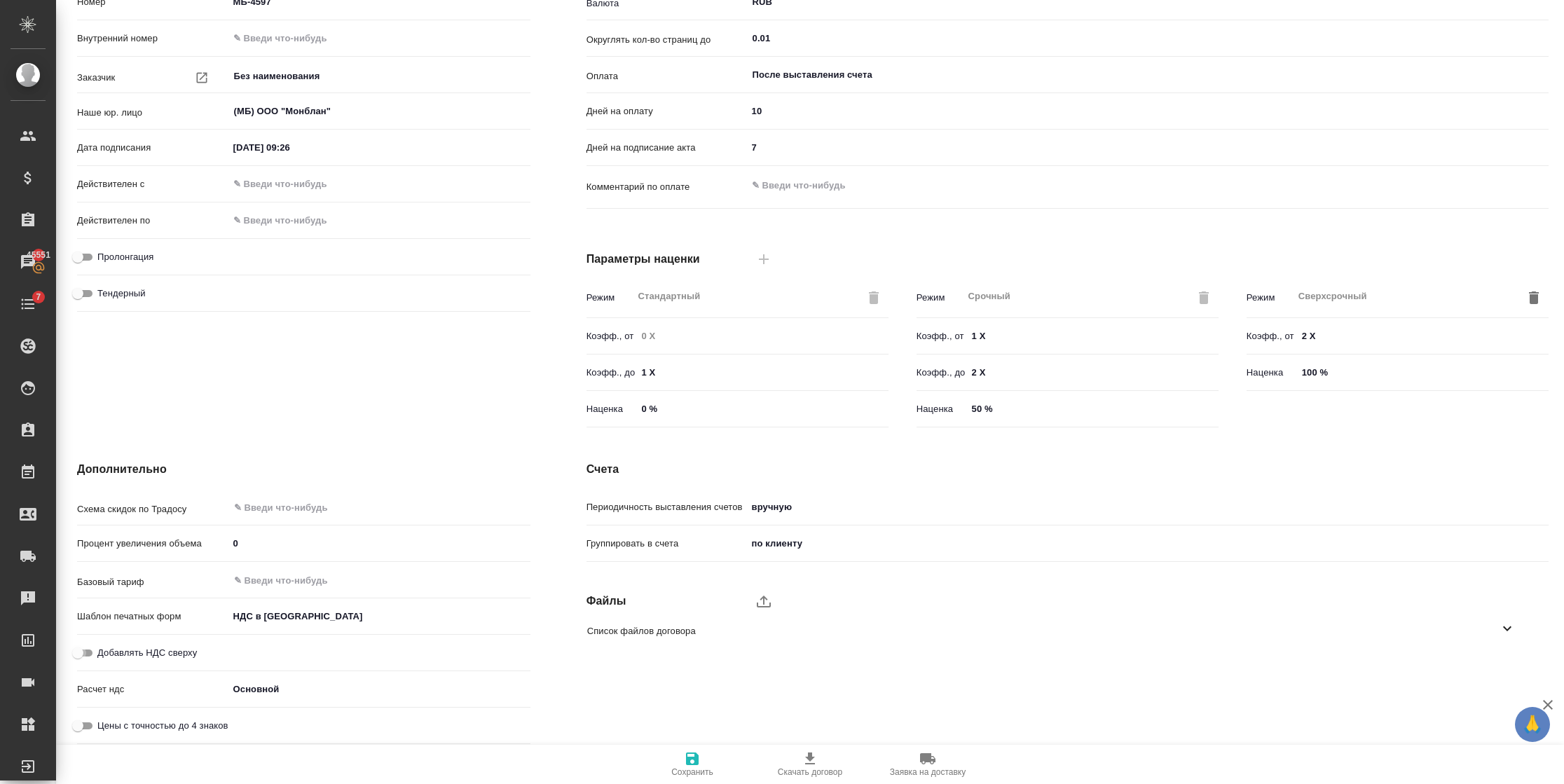
click at [94, 647] on input "Добавлять НДС сверху" at bounding box center [77, 653] width 50 height 16
checkbox input "true"
type textarea "x"
click at [672, 765] on span "Сохранить" at bounding box center [692, 763] width 101 height 27
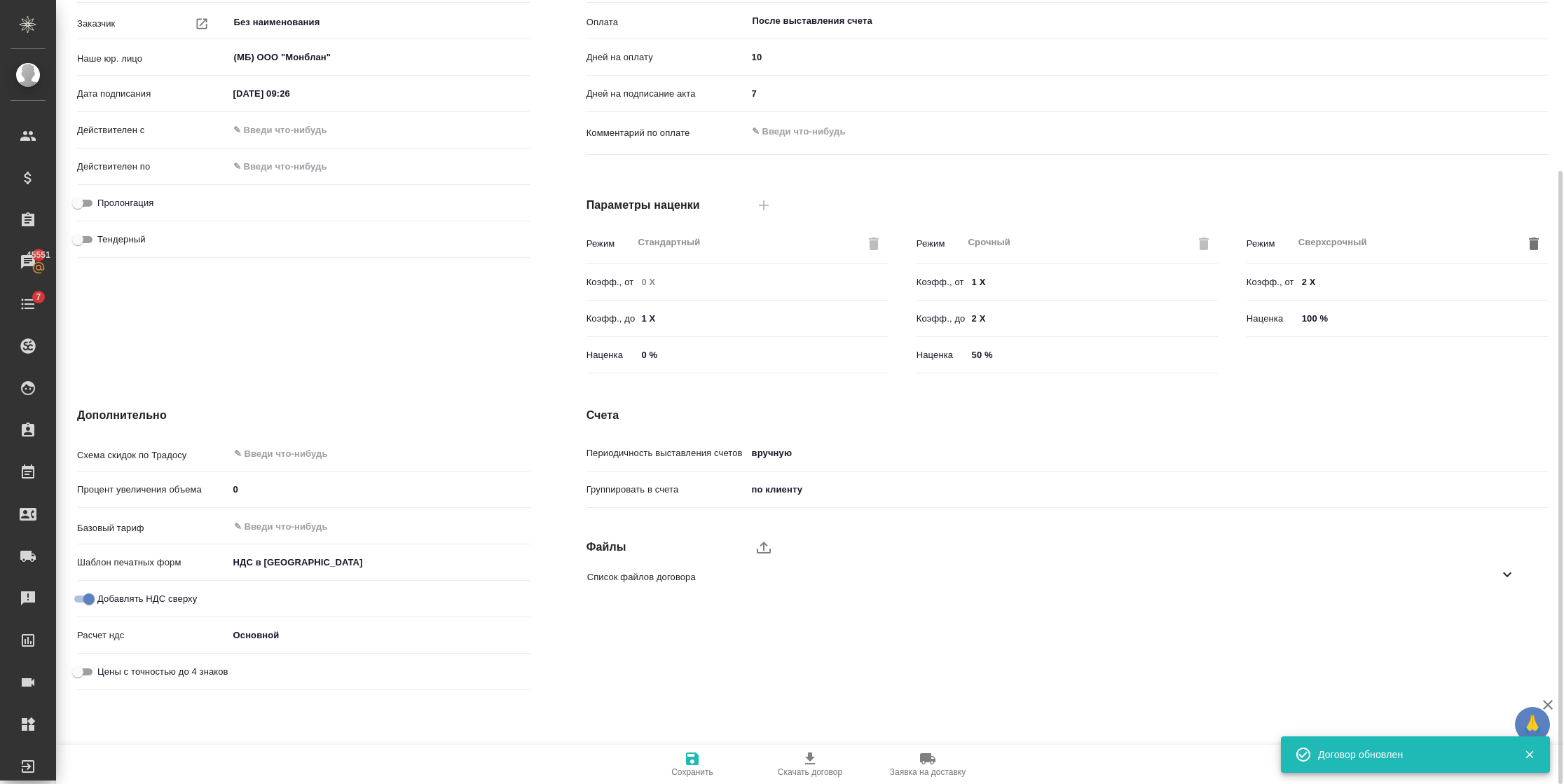
scroll to position [231, 0]
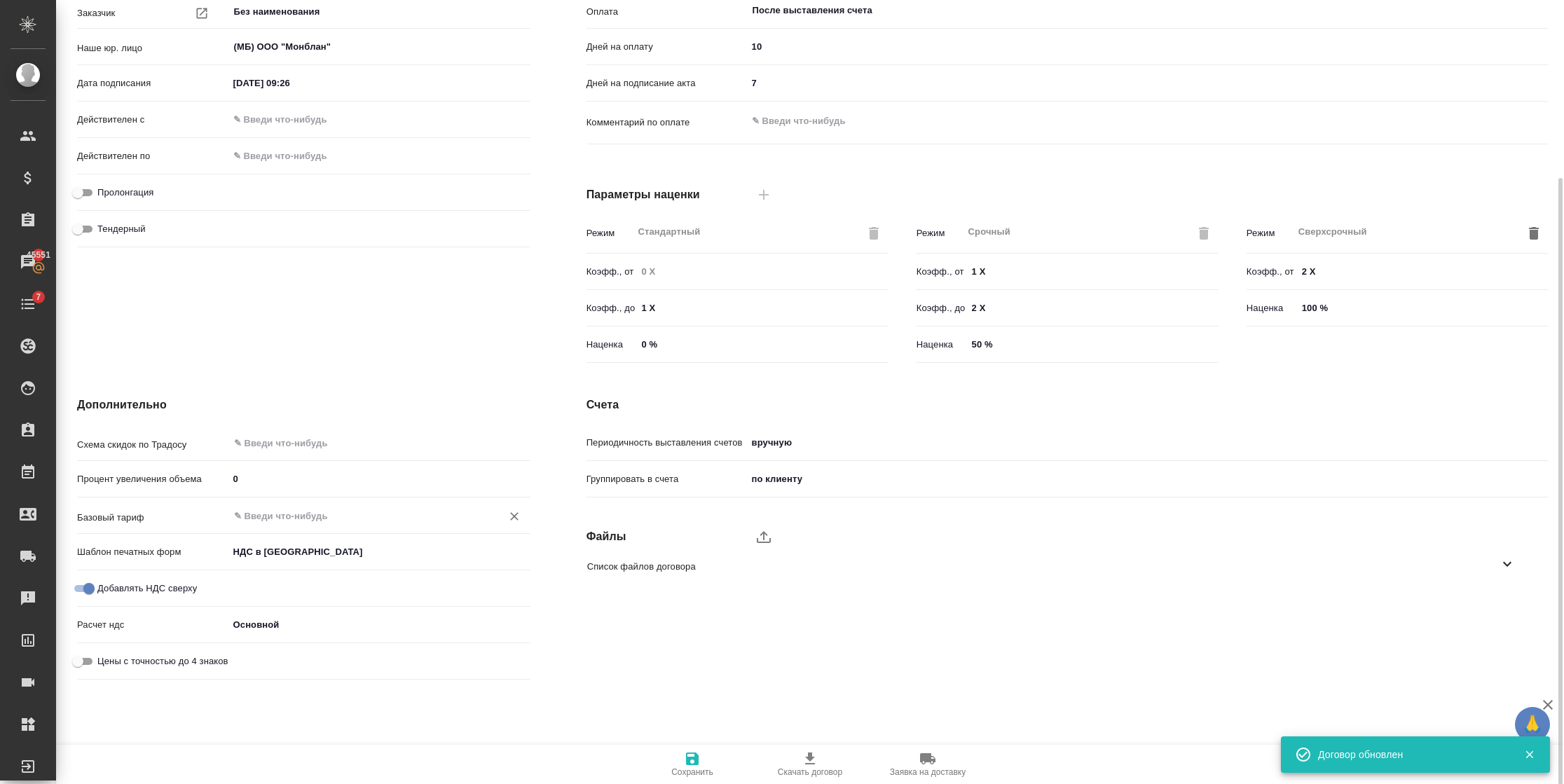
click at [267, 513] on input "text" at bounding box center [356, 515] width 247 height 16
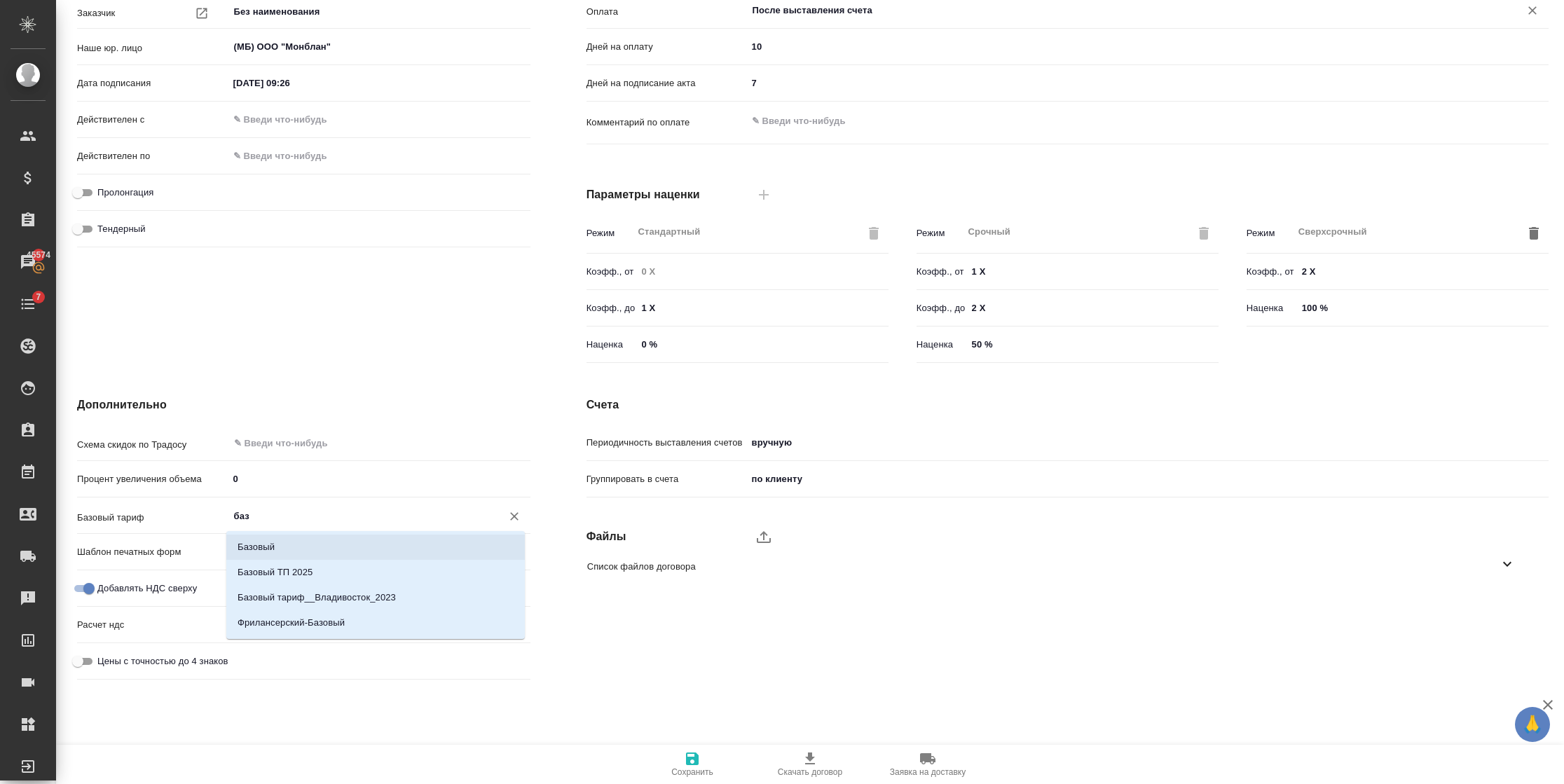
type input "баз"
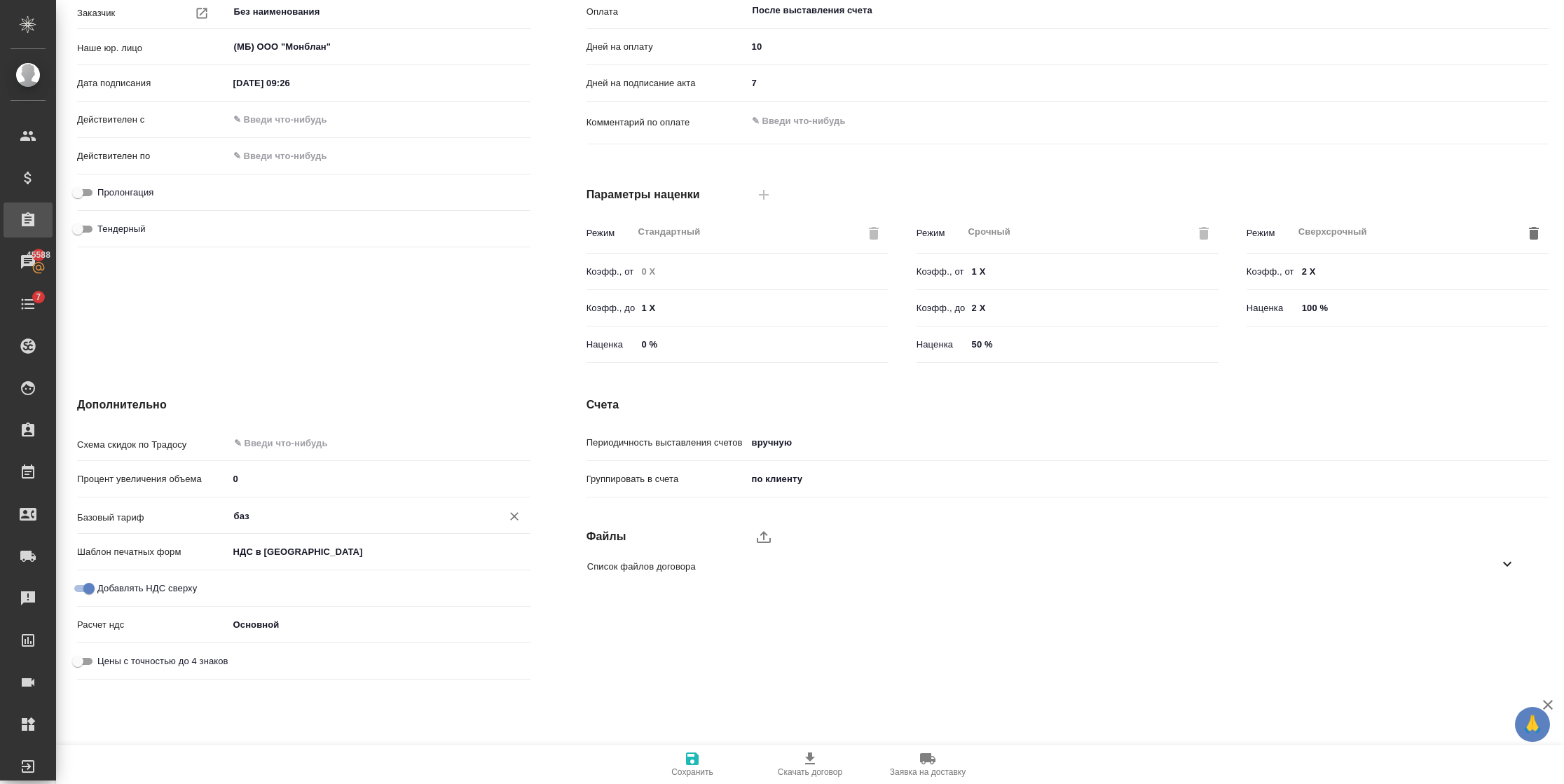
type textarea "x"
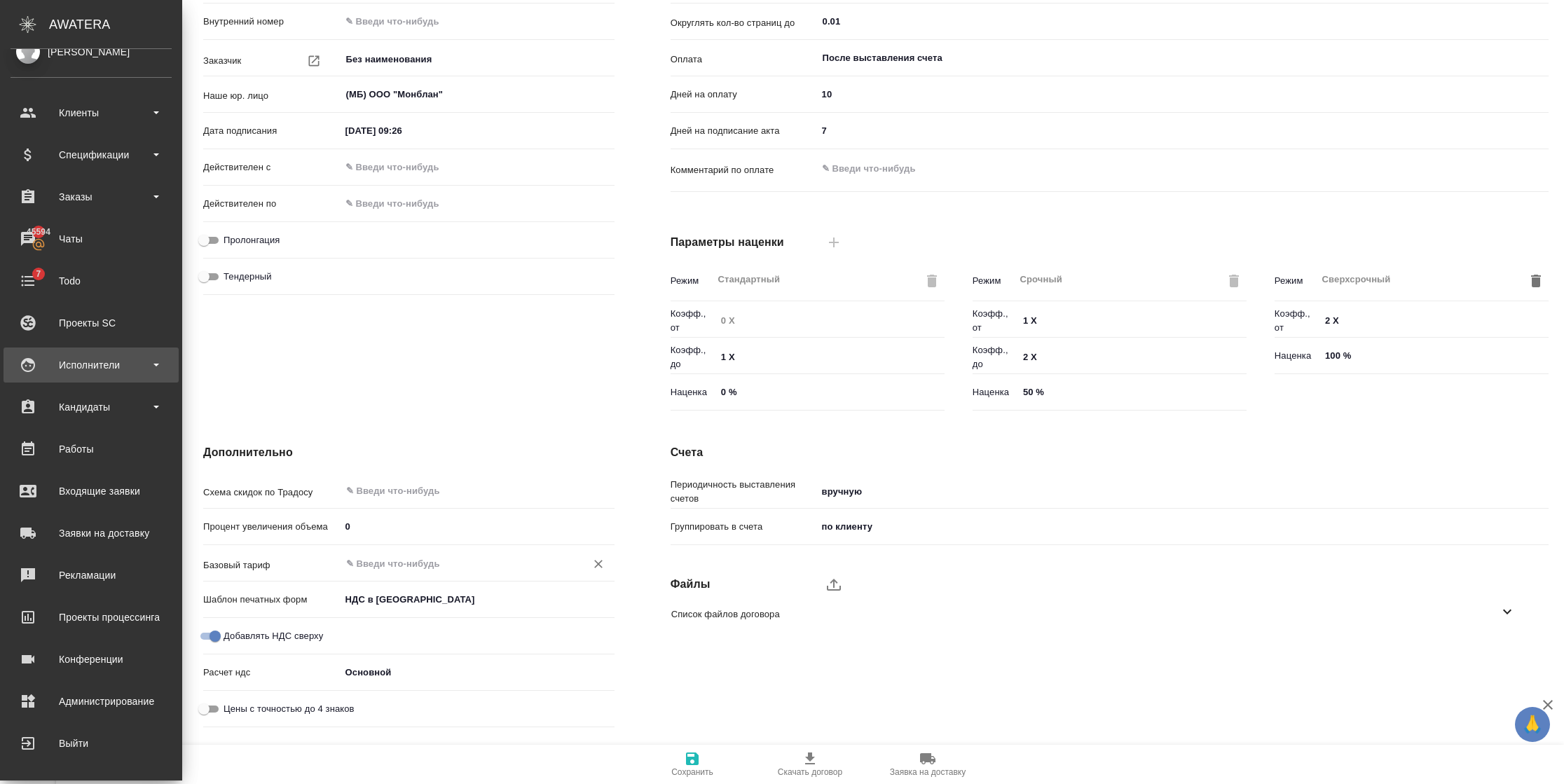
scroll to position [184, 0]
click at [68, 362] on div "Исполнители" at bounding box center [91, 364] width 161 height 21
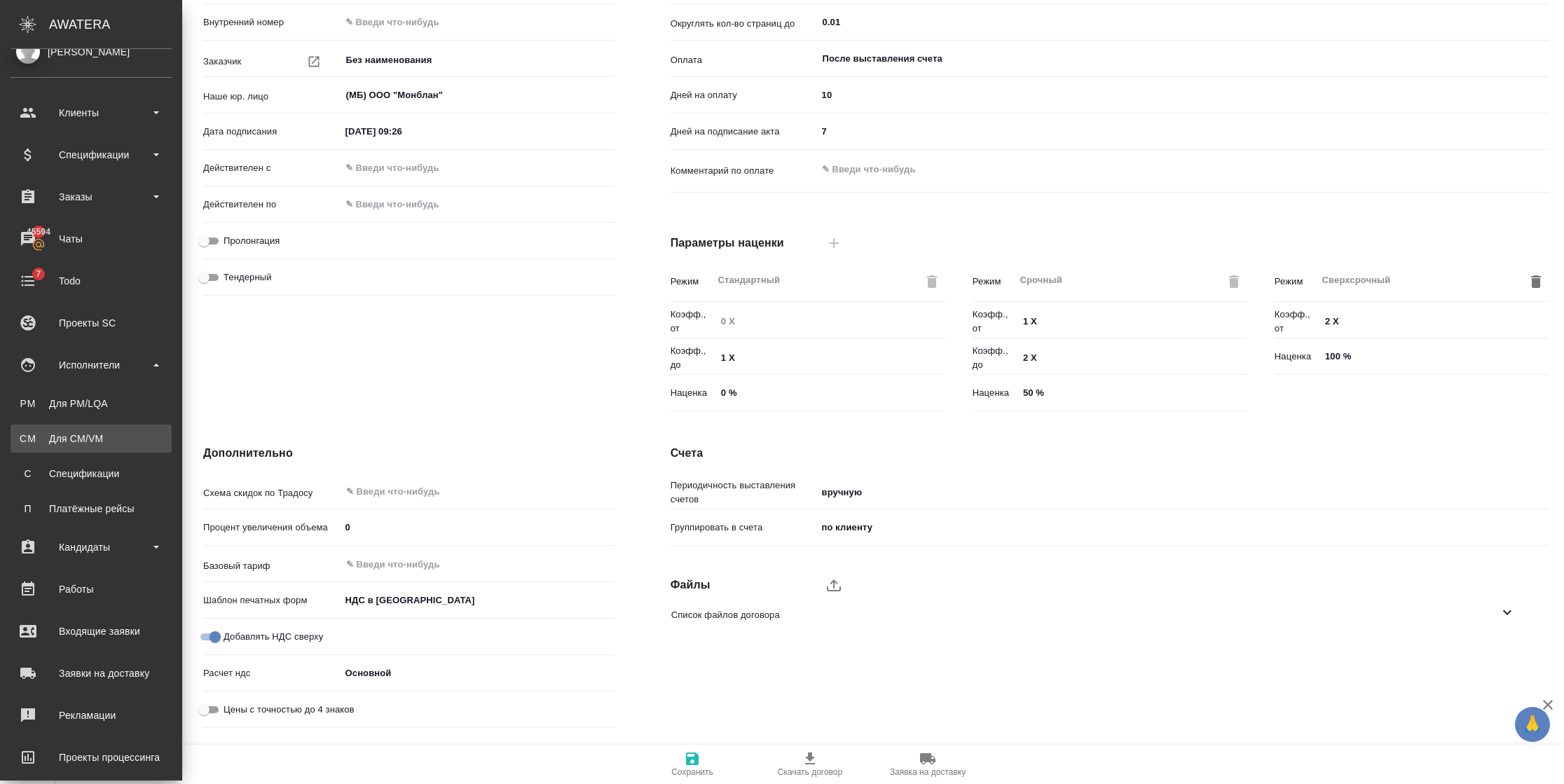
click at [69, 432] on div "Для CM/VM" at bounding box center [91, 438] width 147 height 14
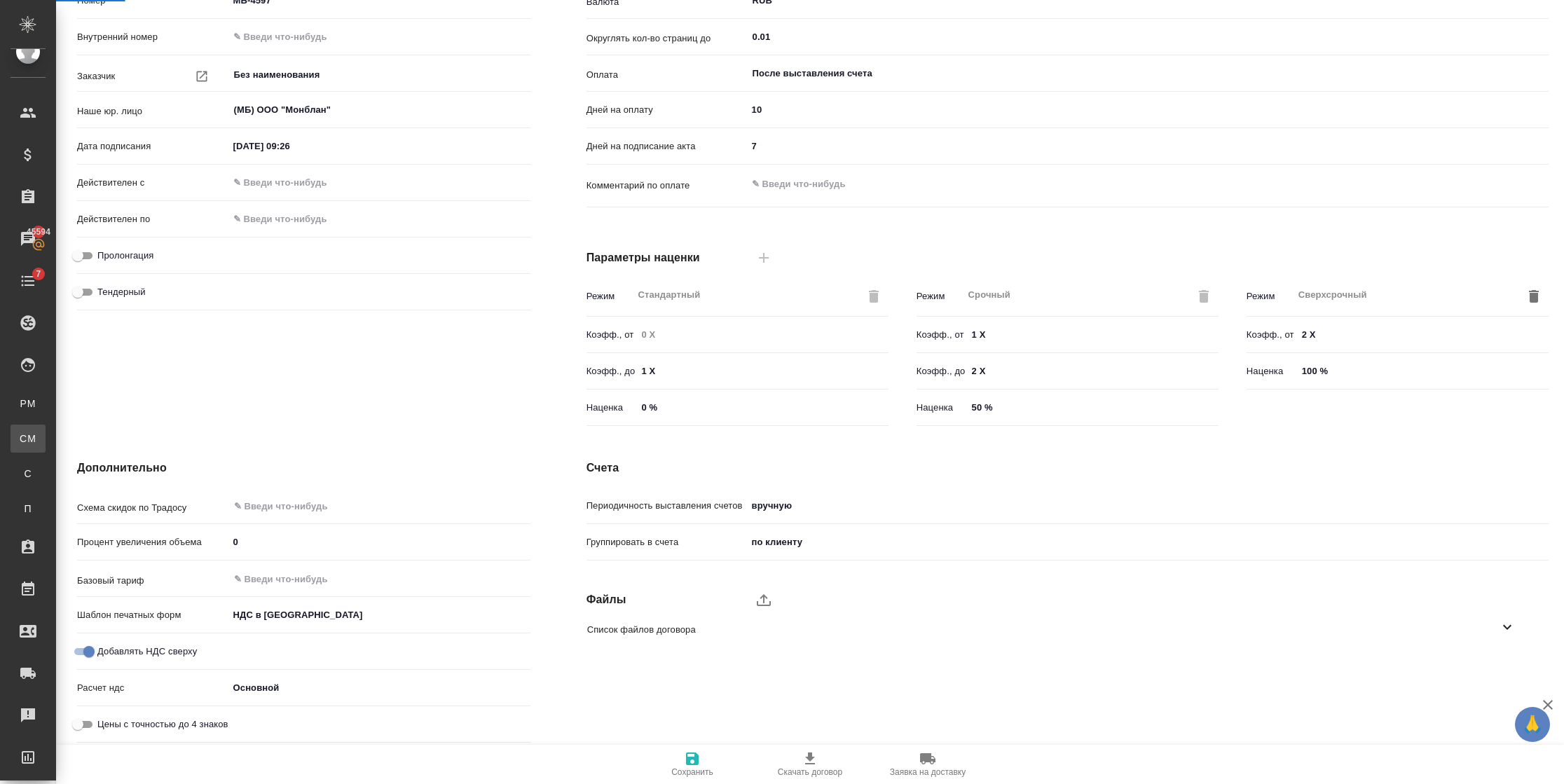
type textarea "x"
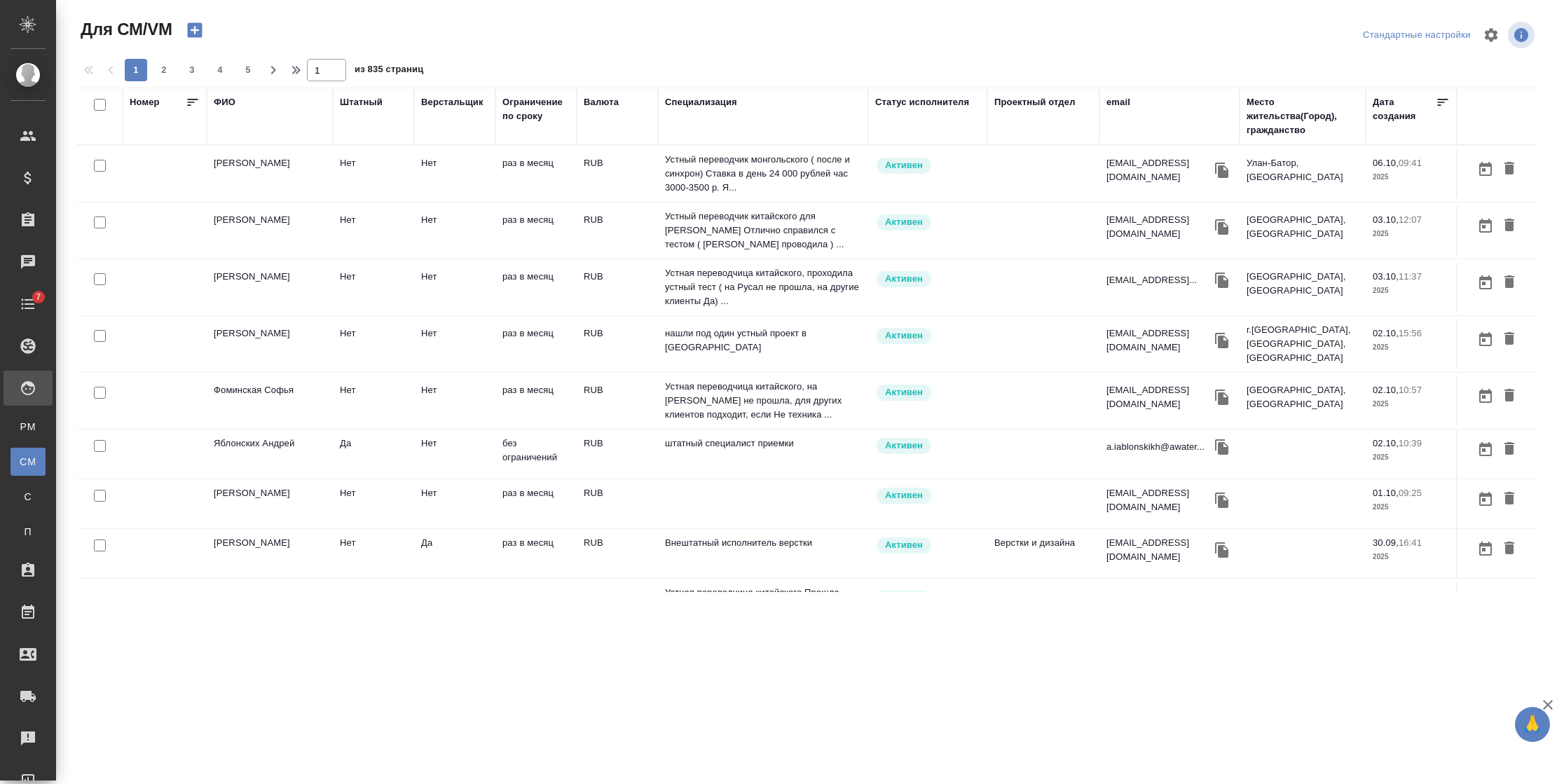
click at [1120, 101] on div "email" at bounding box center [1118, 102] width 24 height 14
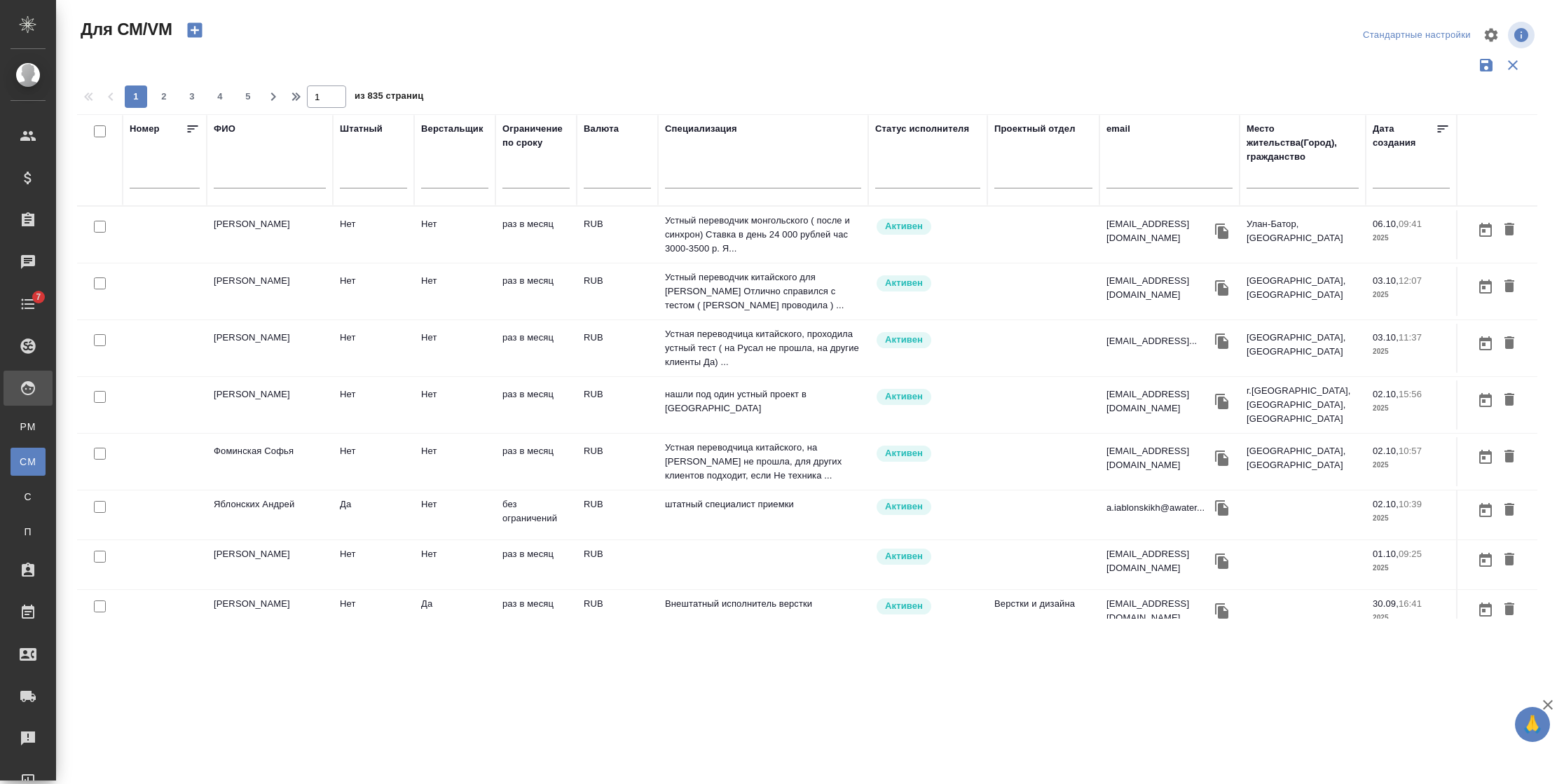
click at [1121, 176] on input "text" at bounding box center [1170, 179] width 126 height 17
paste input "[EMAIL_ADDRESS][DOMAIN_NAME]"
type input "[EMAIL_ADDRESS][DOMAIN_NAME]"
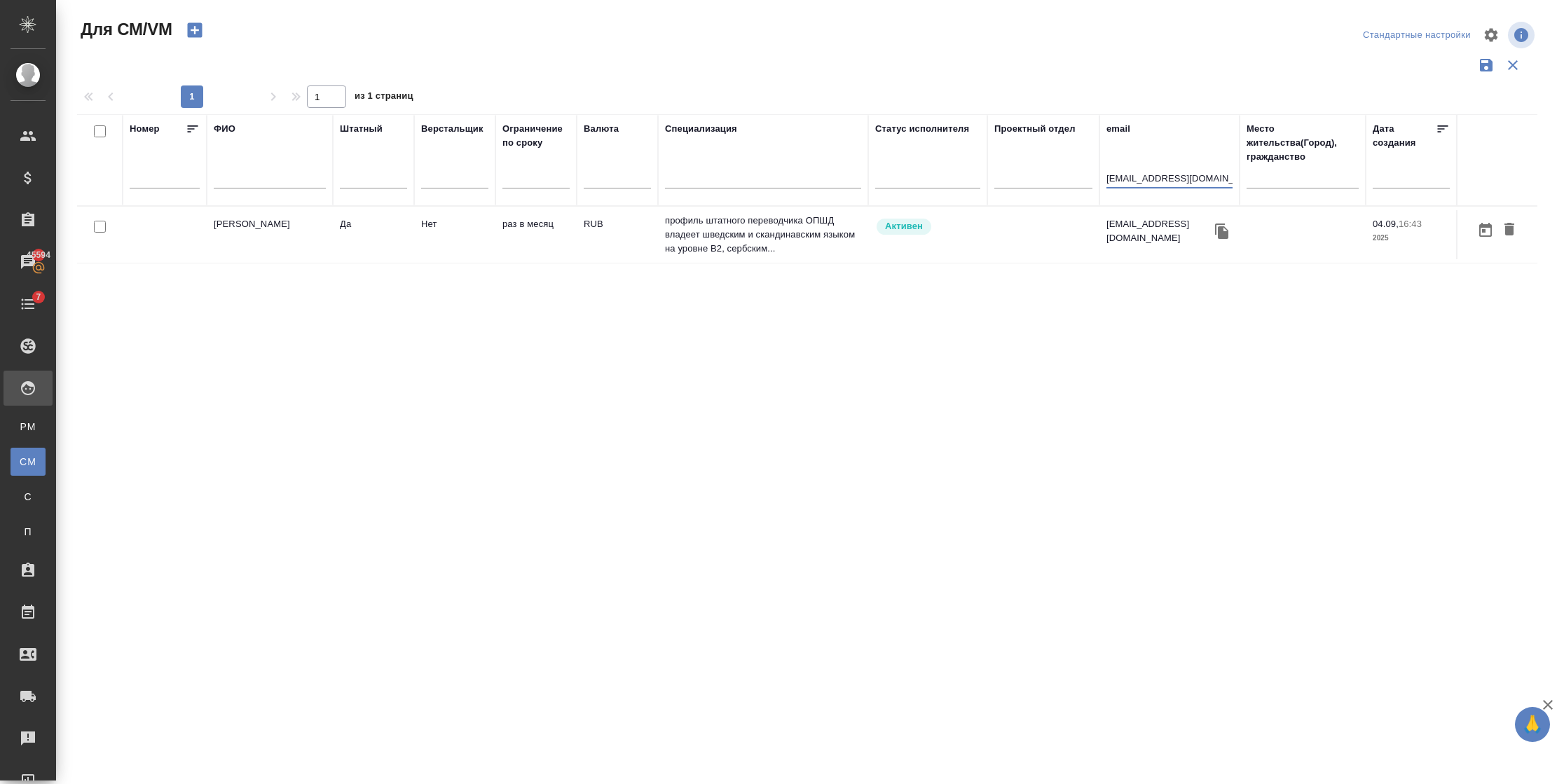
click at [340, 252] on td "Да" at bounding box center [373, 235] width 81 height 49
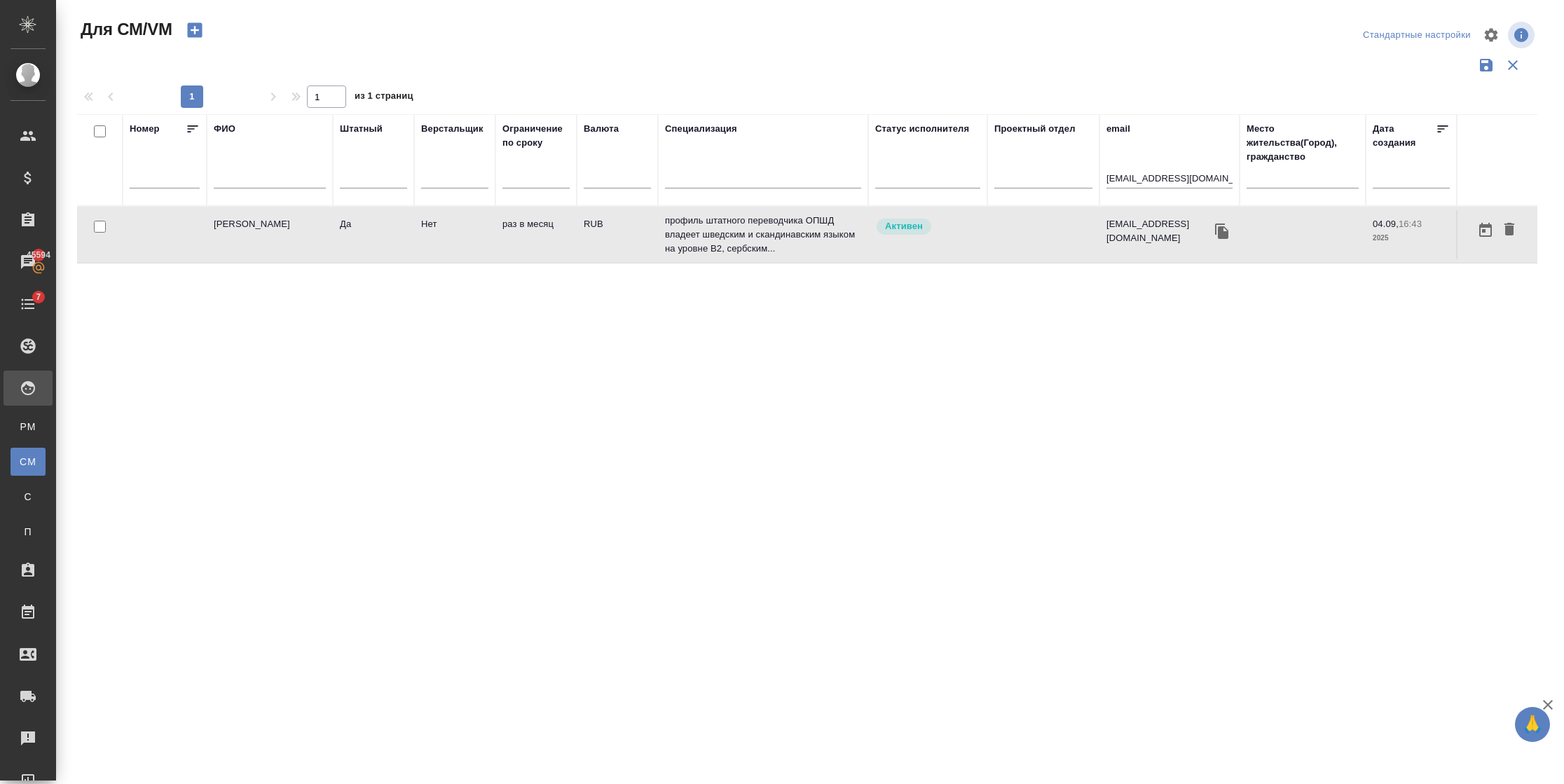
click at [340, 252] on td "Да" at bounding box center [373, 235] width 81 height 49
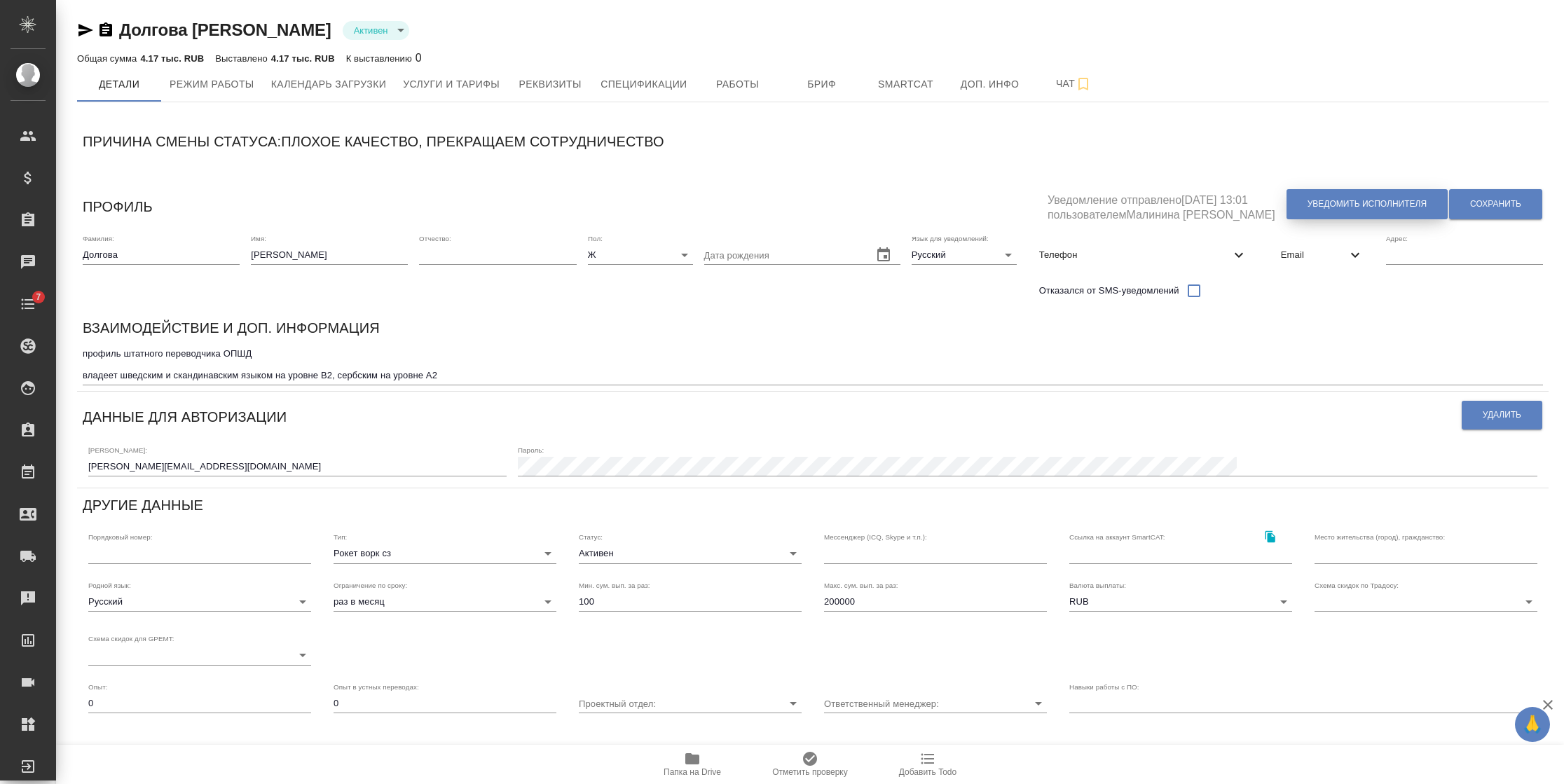
click at [1338, 190] on button "Уведомить исполнителя" at bounding box center [1367, 204] width 161 height 30
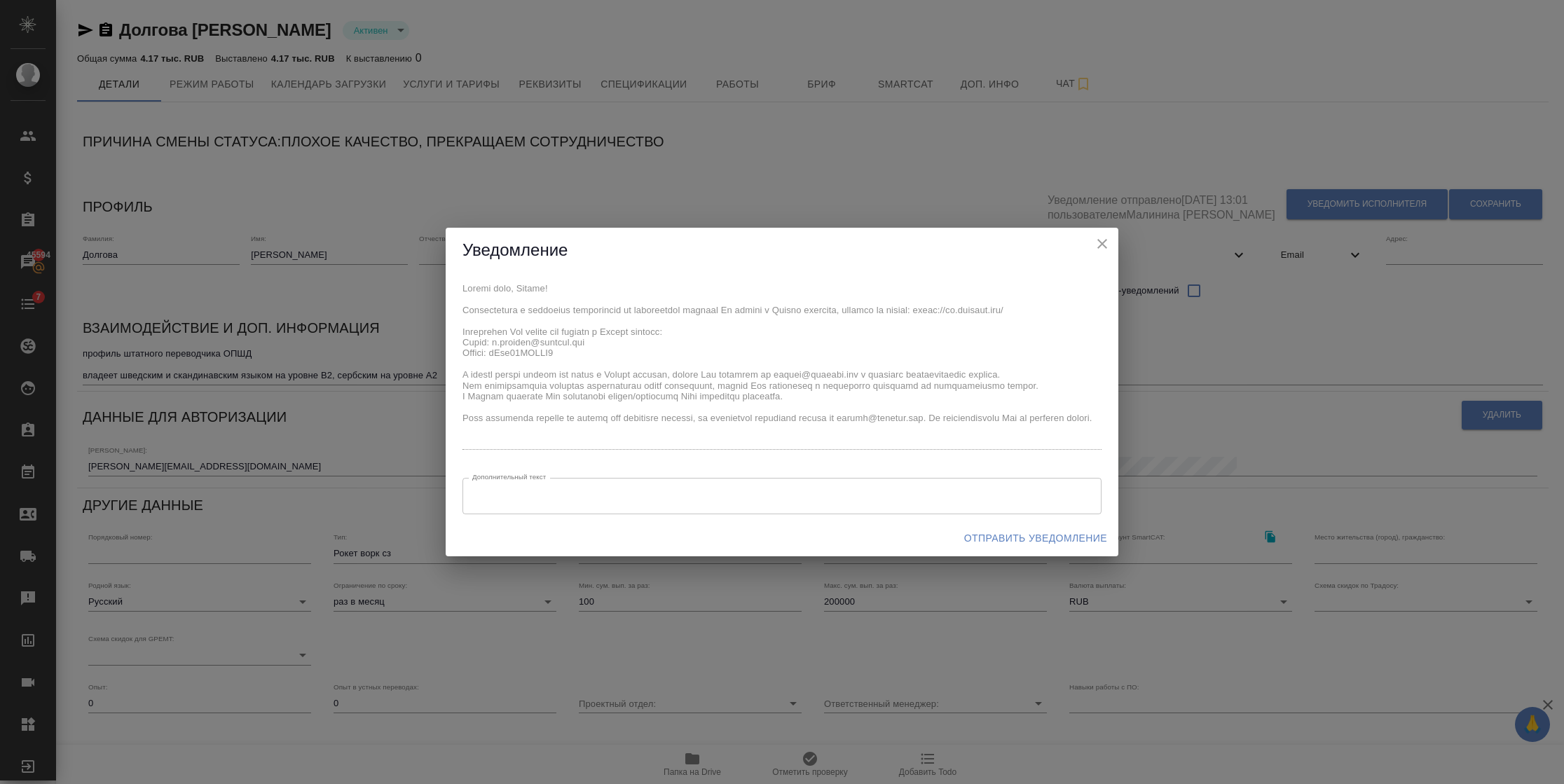
click at [516, 344] on div "x Дополнительный текст x Дополнительный текст" at bounding box center [782, 397] width 673 height 247
click at [979, 540] on span "Отправить уведомление" at bounding box center [1036, 538] width 143 height 17
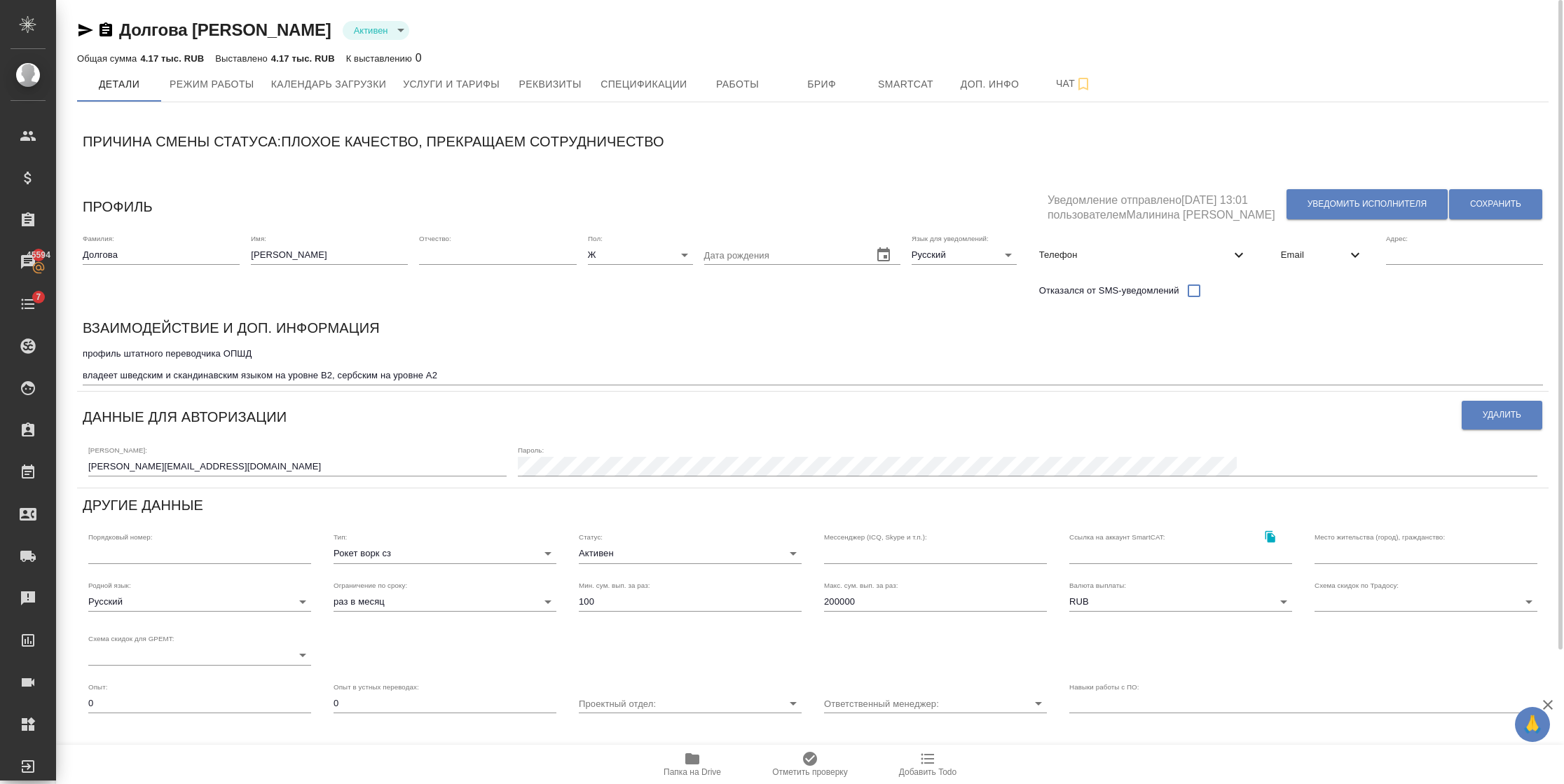
click at [127, 469] on input "k.dolgova@awatera.com" at bounding box center [297, 466] width 418 height 19
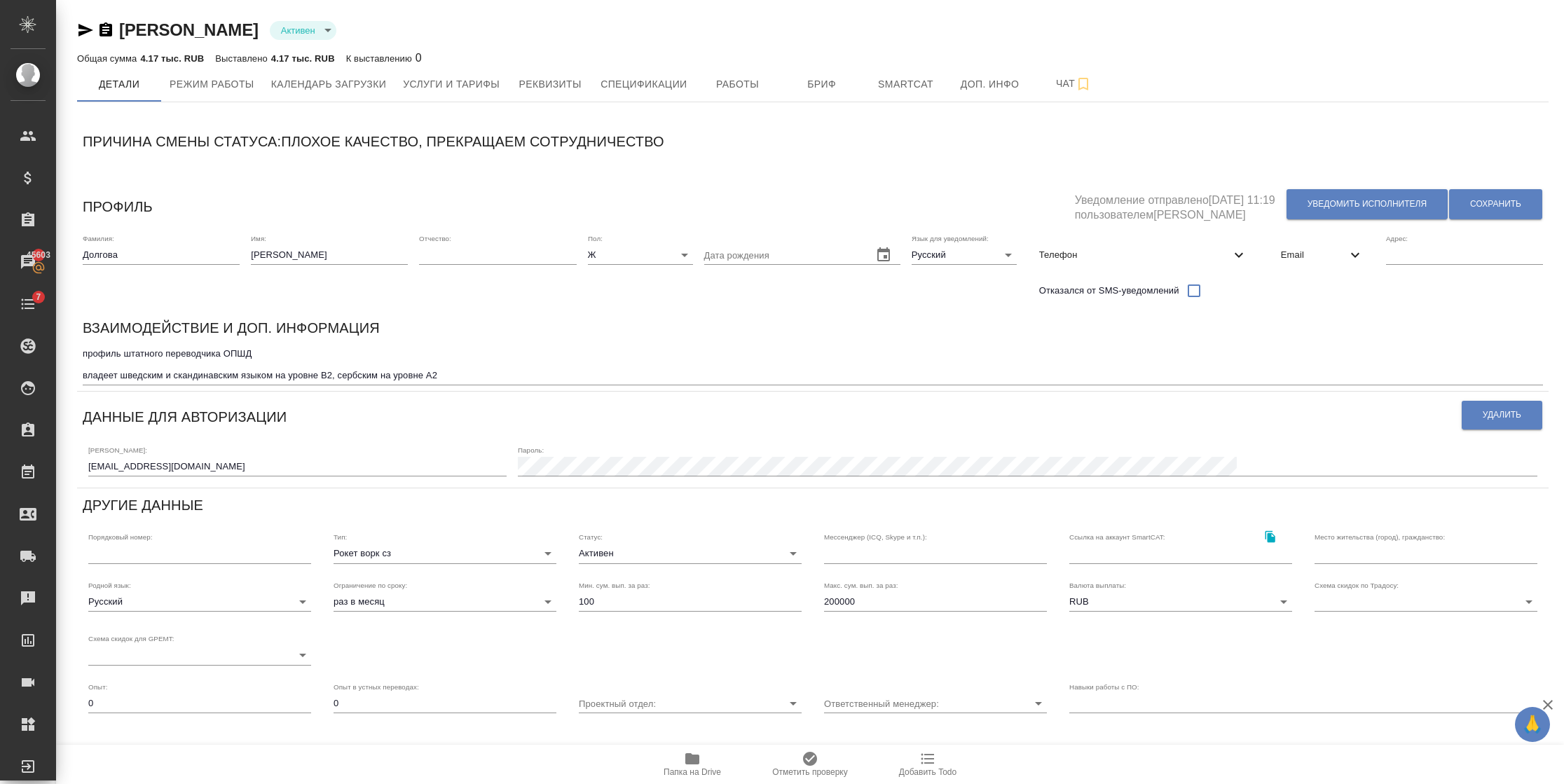
click at [283, 35] on body "🙏 .cls-1 fill:#fff; AWATERA [PERSON_NAME] Спецификации Заказы 45603 Чаты 7 Todo…" at bounding box center [782, 392] width 1564 height 784
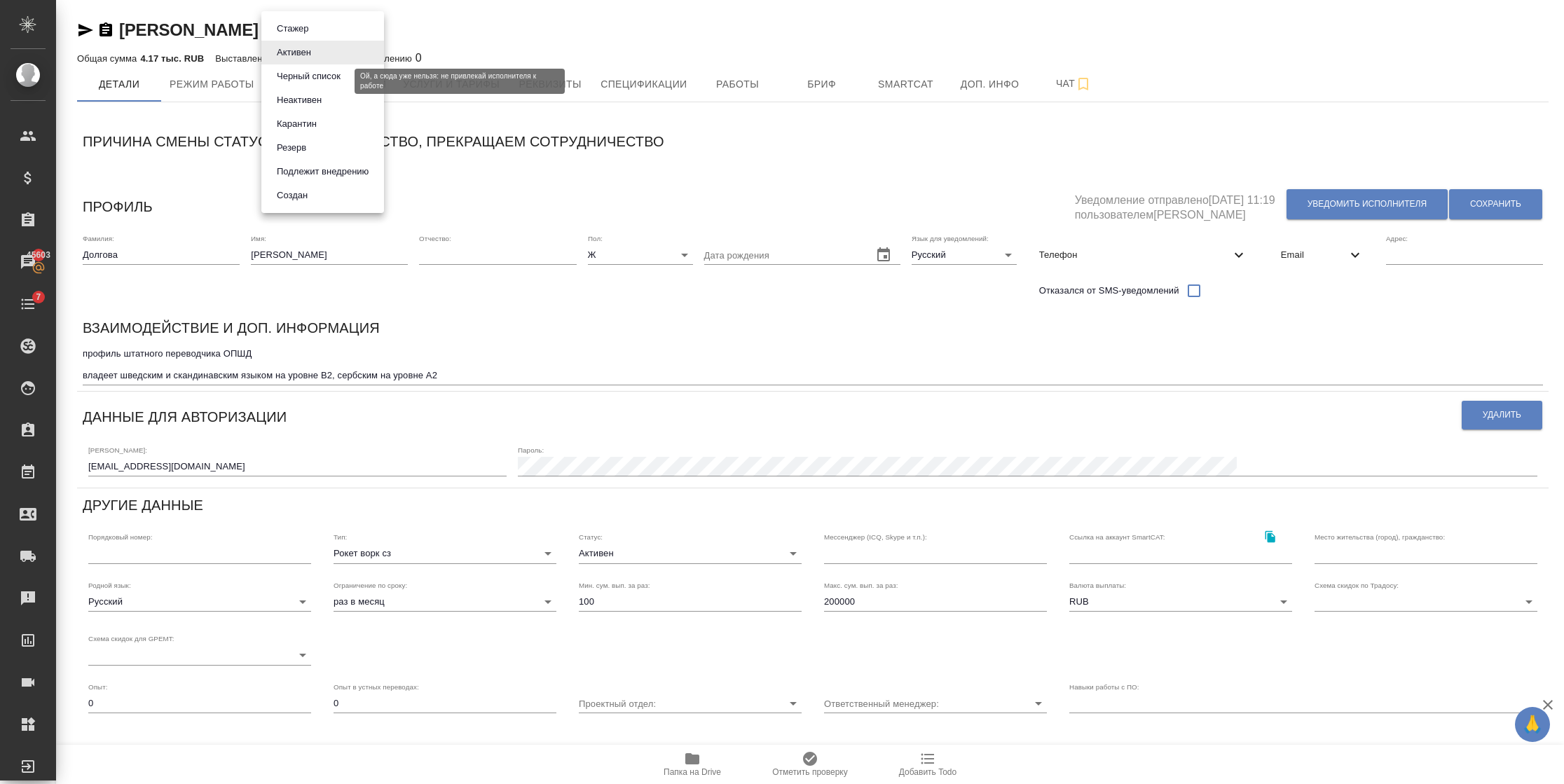
click at [301, 77] on button "Черный список" at bounding box center [308, 76] width 72 height 16
